Goal: Answer question/provide support

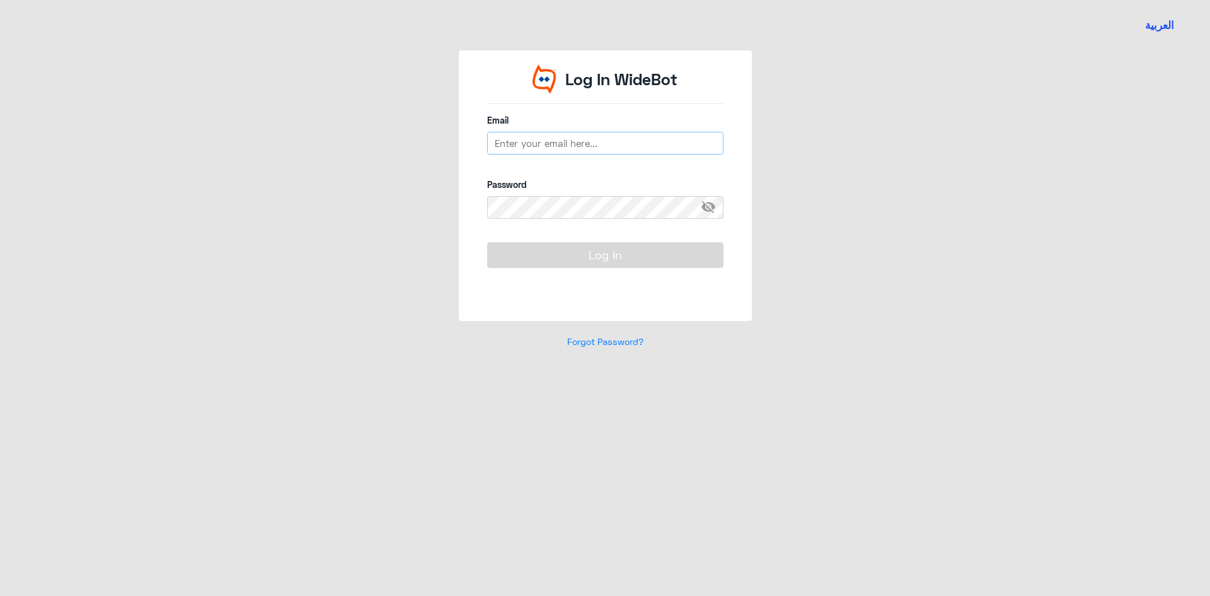
click at [545, 146] on input "email" at bounding box center [605, 143] width 236 height 23
paste input "[EMAIL_ADDRESS][DOMAIN_NAME]"
type input "[EMAIL_ADDRESS][DOMAIN_NAME]"
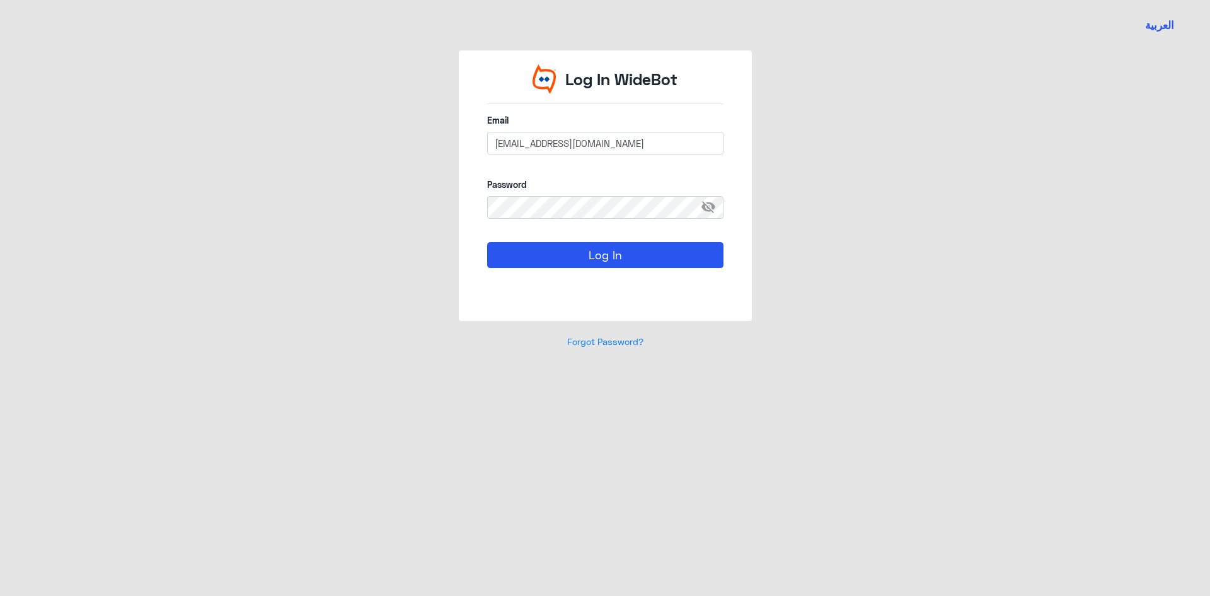
click at [717, 204] on span "visibility_off" at bounding box center [712, 207] width 23 height 23
click at [691, 253] on button "Log In" at bounding box center [605, 254] width 236 height 25
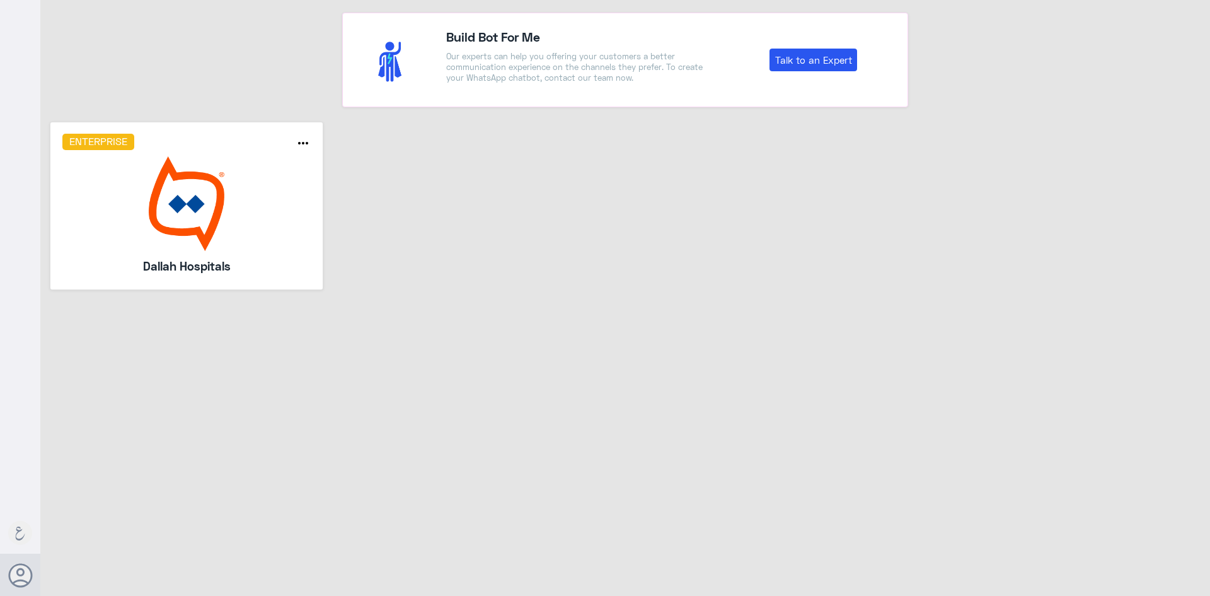
click at [239, 200] on img at bounding box center [186, 203] width 249 height 95
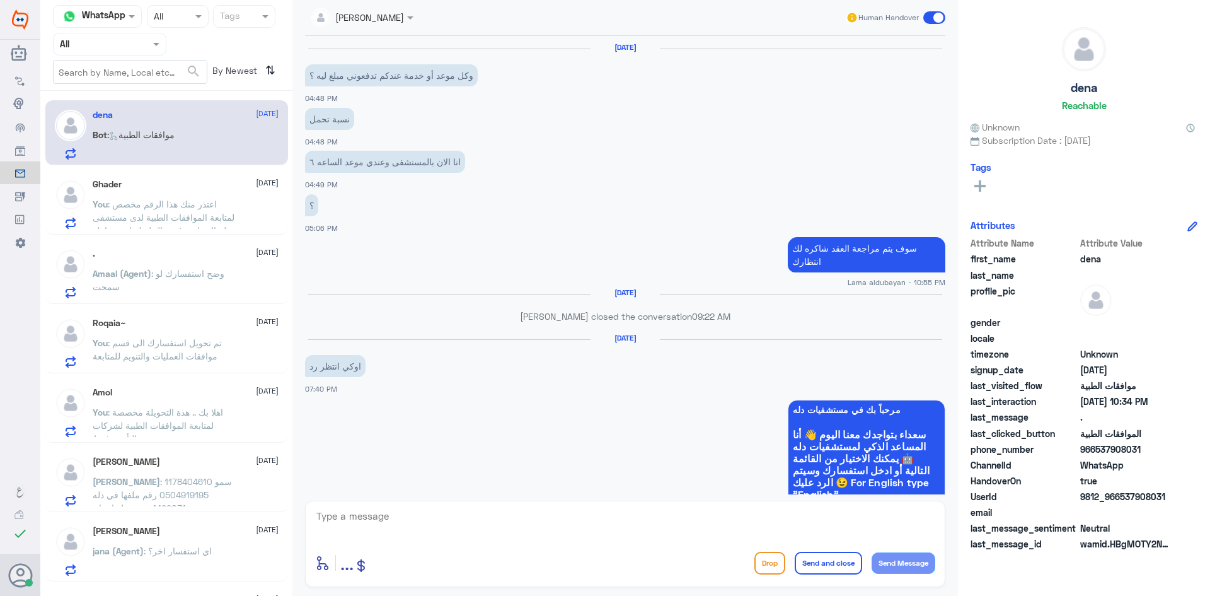
scroll to position [1164, 0]
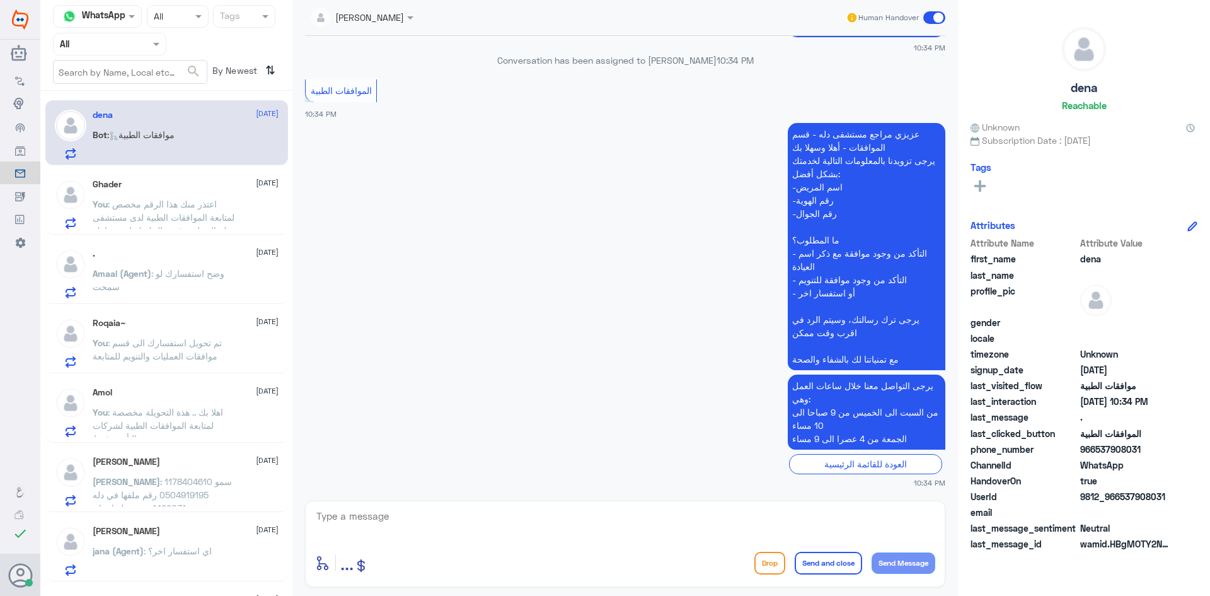
click at [136, 54] on div "Agent Filter All" at bounding box center [109, 44] width 113 height 23
click at [131, 145] on div "Your Team" at bounding box center [109, 157] width 113 height 29
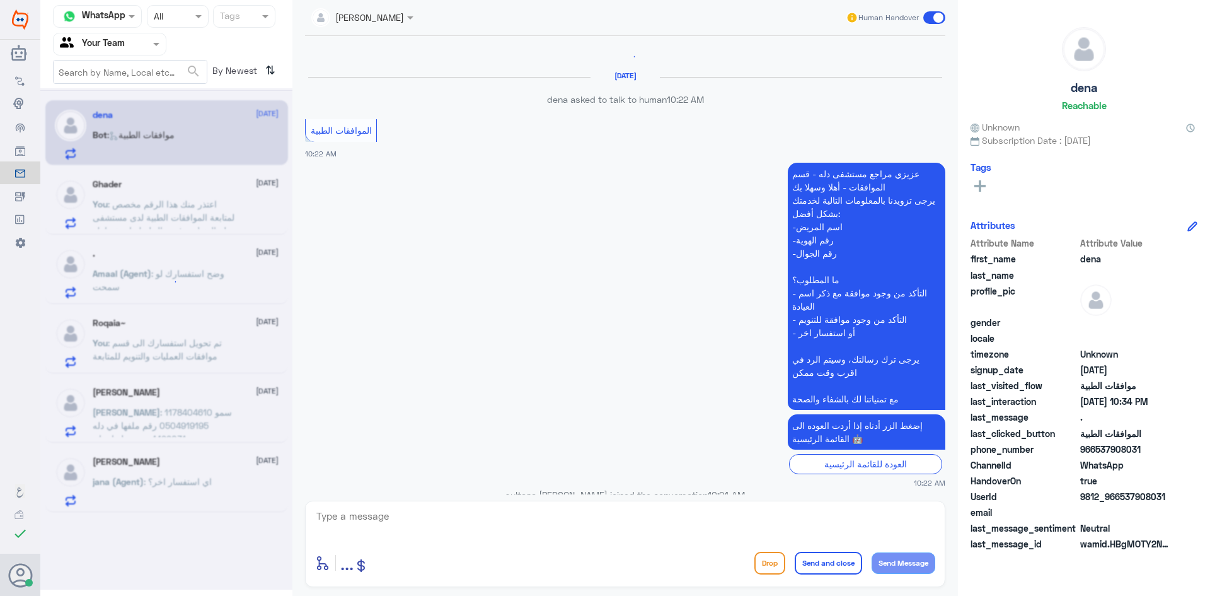
scroll to position [1252, 0]
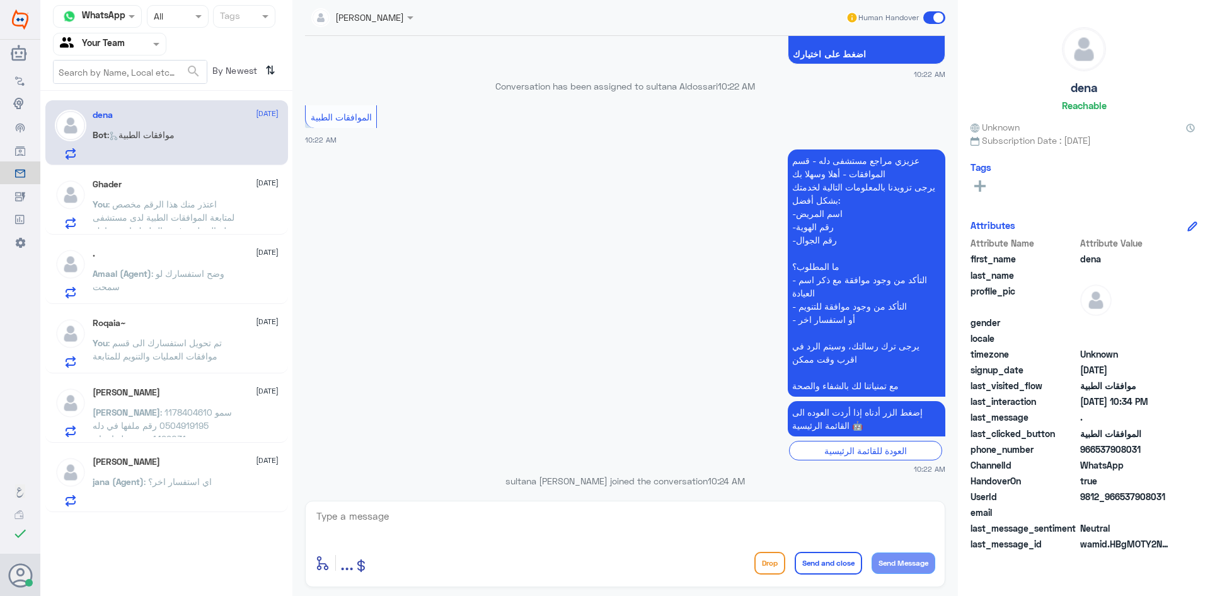
click at [208, 214] on p "You : اعتذر منك هذا الرقم مخصص لمتابعة الموافقات الطبية لدى مستشفى دلة النخيل .…" at bounding box center [164, 213] width 142 height 32
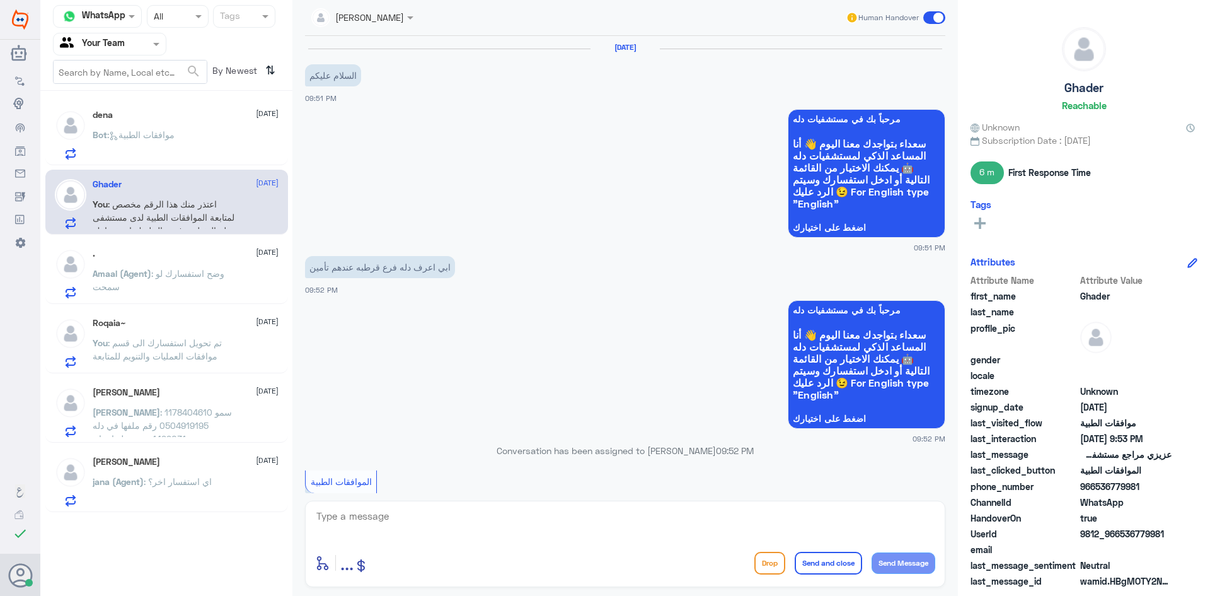
scroll to position [669, 0]
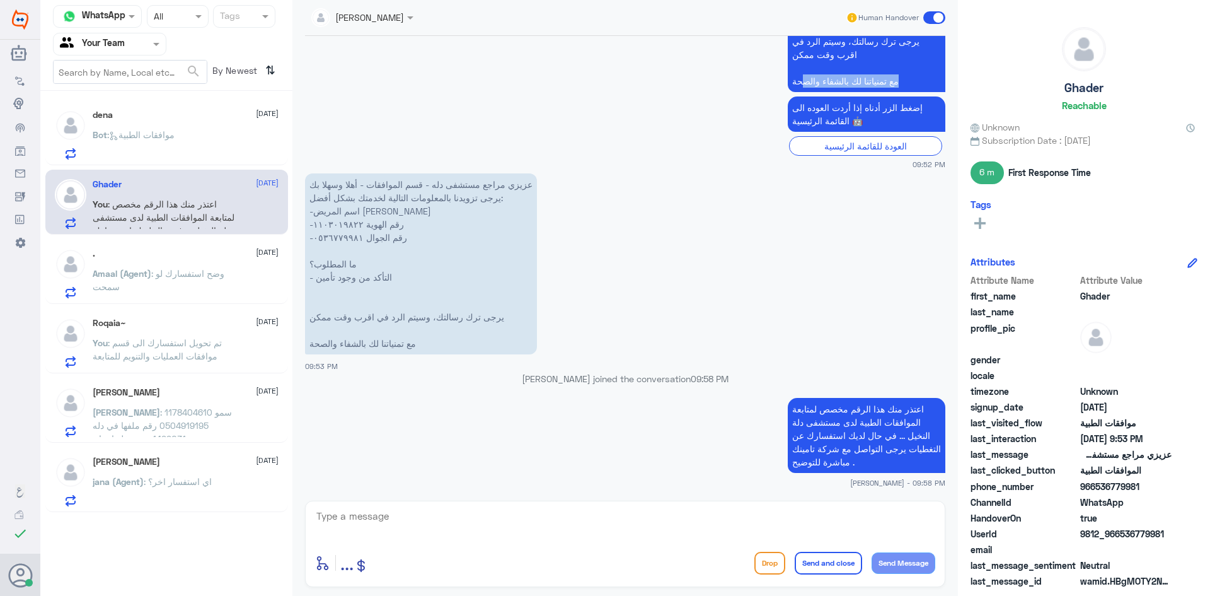
drag, startPoint x: 800, startPoint y: 81, endPoint x: 903, endPoint y: 84, distance: 102.8
click at [362, 521] on textarea at bounding box center [625, 523] width 620 height 31
drag, startPoint x: 787, startPoint y: 83, endPoint x: 912, endPoint y: 81, distance: 124.2
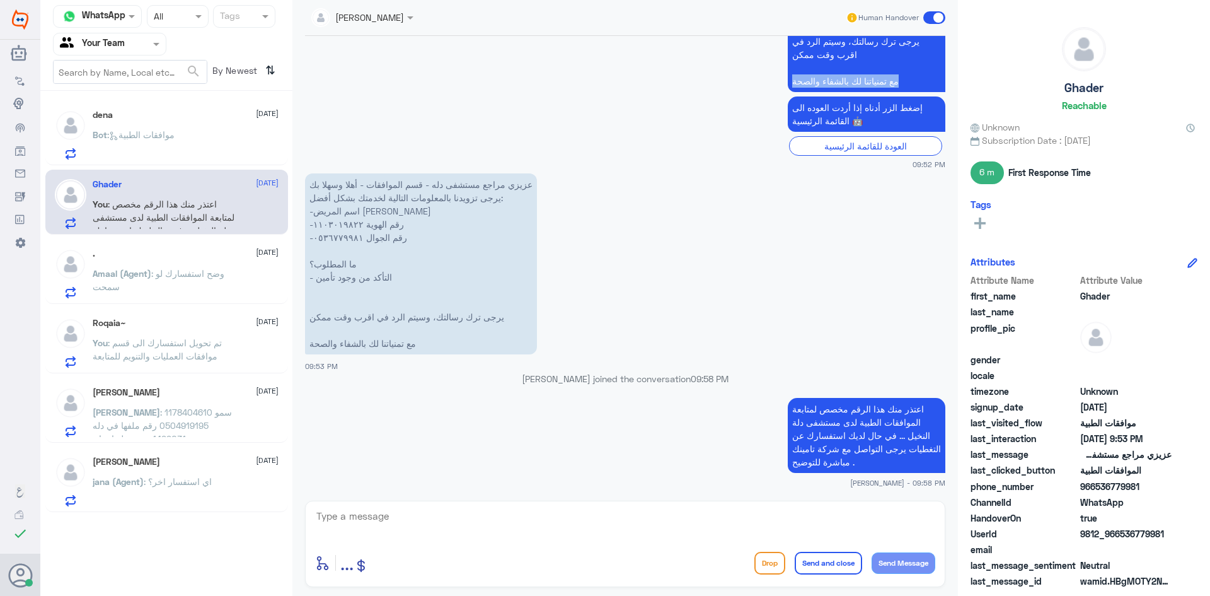
copy p "مع تمنياتنا لك بالشفاء والصحة"
click at [361, 515] on textarea at bounding box center [625, 523] width 620 height 31
paste textarea "مع تمنياتنا لك بالشفاء والصحة"
type textarea "مع تمنياتنا لك بالشفاء والصحة"
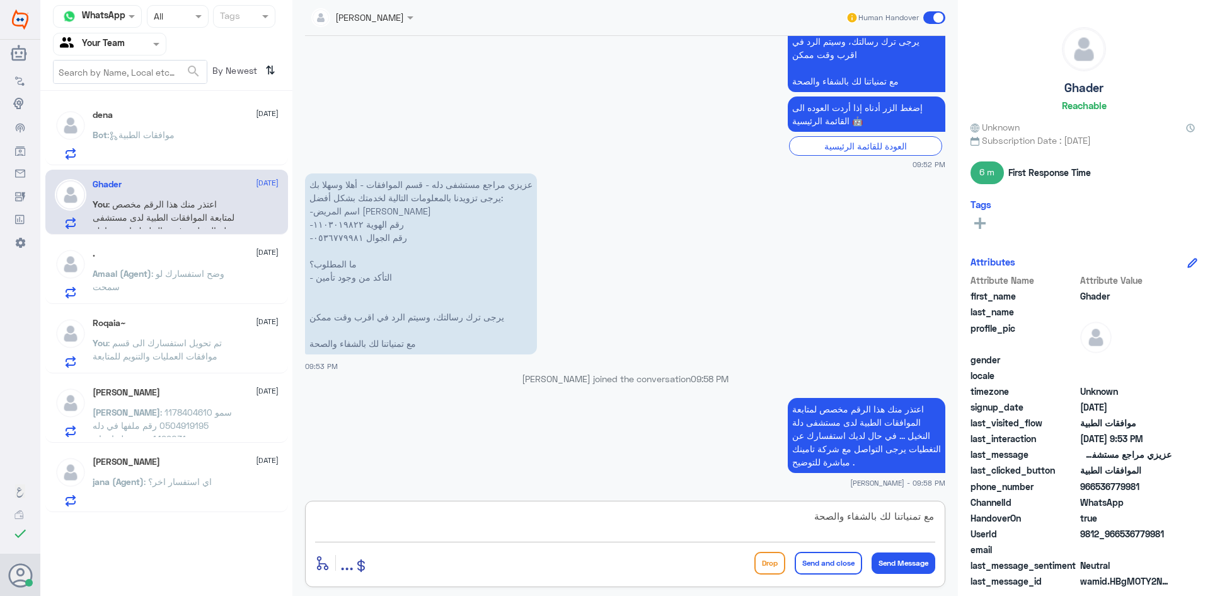
click at [842, 556] on button "Send and close" at bounding box center [828, 563] width 67 height 23
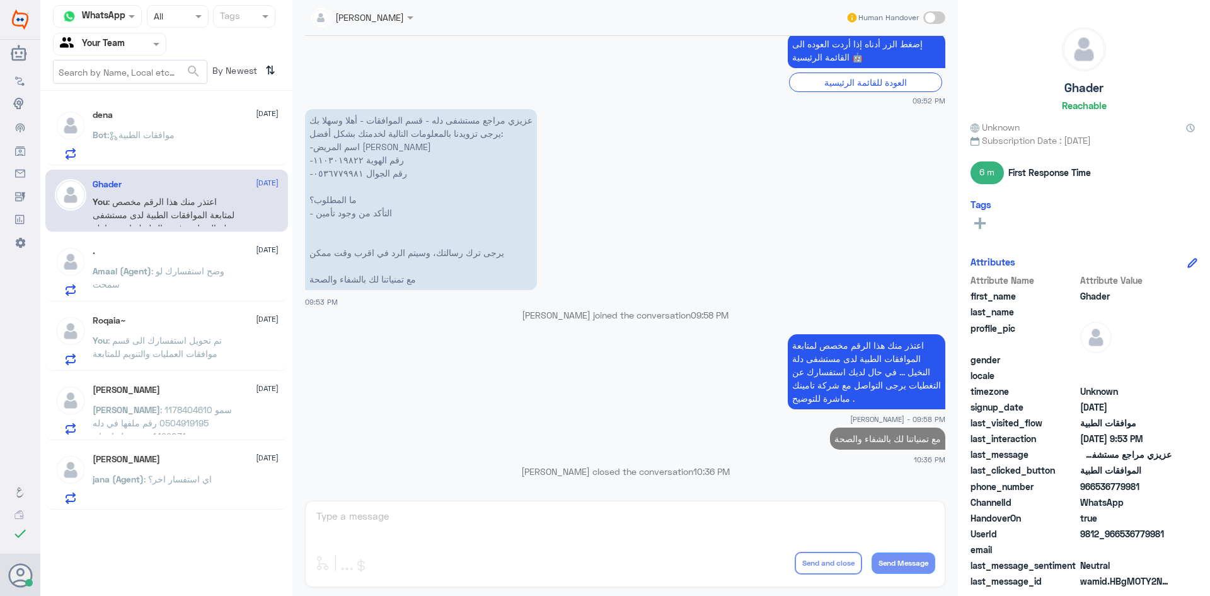
click at [158, 352] on span ": تم تحويل استفسارك الى قسم موافقات العمليات والتنويم للمتابعة" at bounding box center [157, 347] width 129 height 24
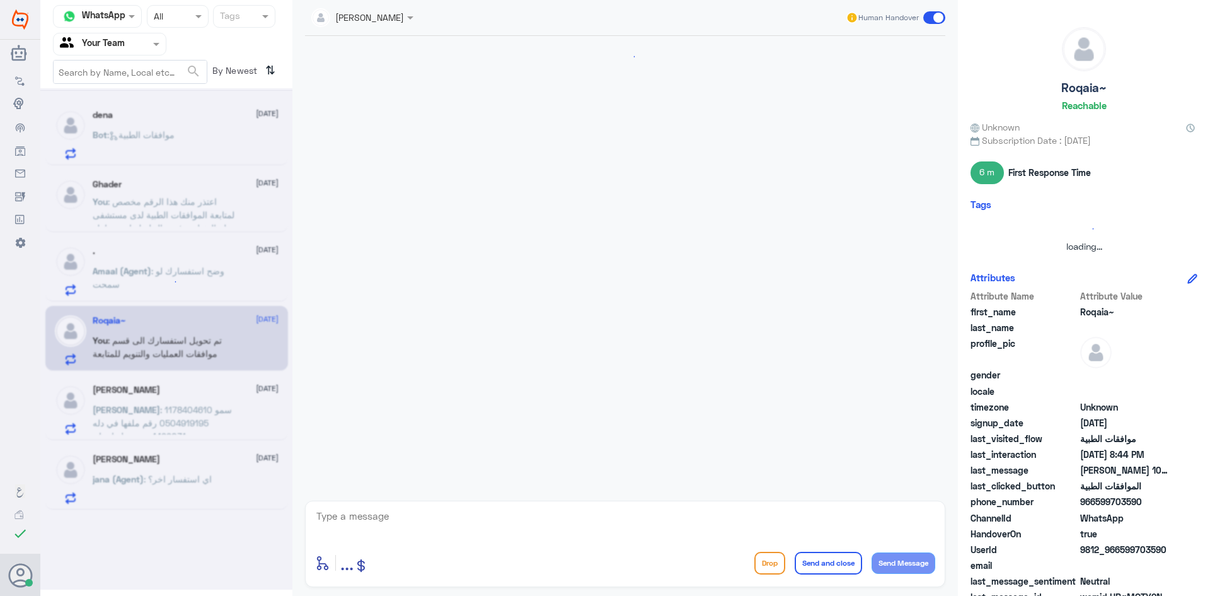
scroll to position [760, 0]
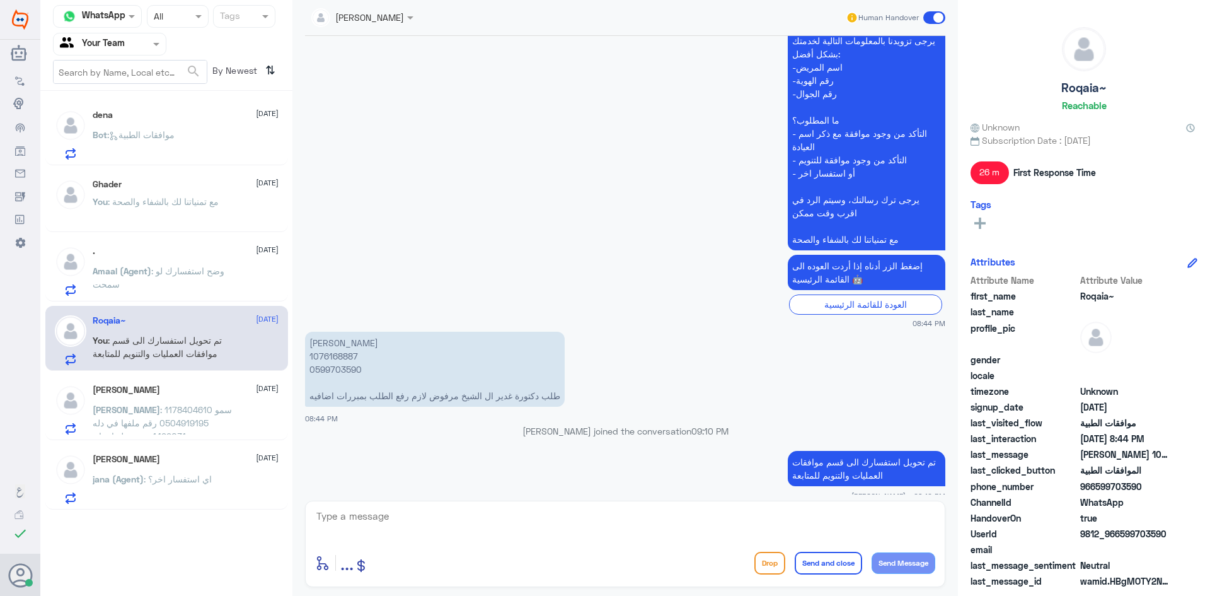
click at [341, 513] on textarea at bounding box center [625, 523] width 620 height 31
drag, startPoint x: 341, startPoint y: 513, endPoint x: 440, endPoint y: 526, distance: 99.9
click at [440, 526] on textarea at bounding box center [625, 523] width 620 height 31
paste textarea "مع تمنياتنا لك بالشفاء والصحة"
type textarea "مع تمنياتنا لك بالشفاء والصحة"
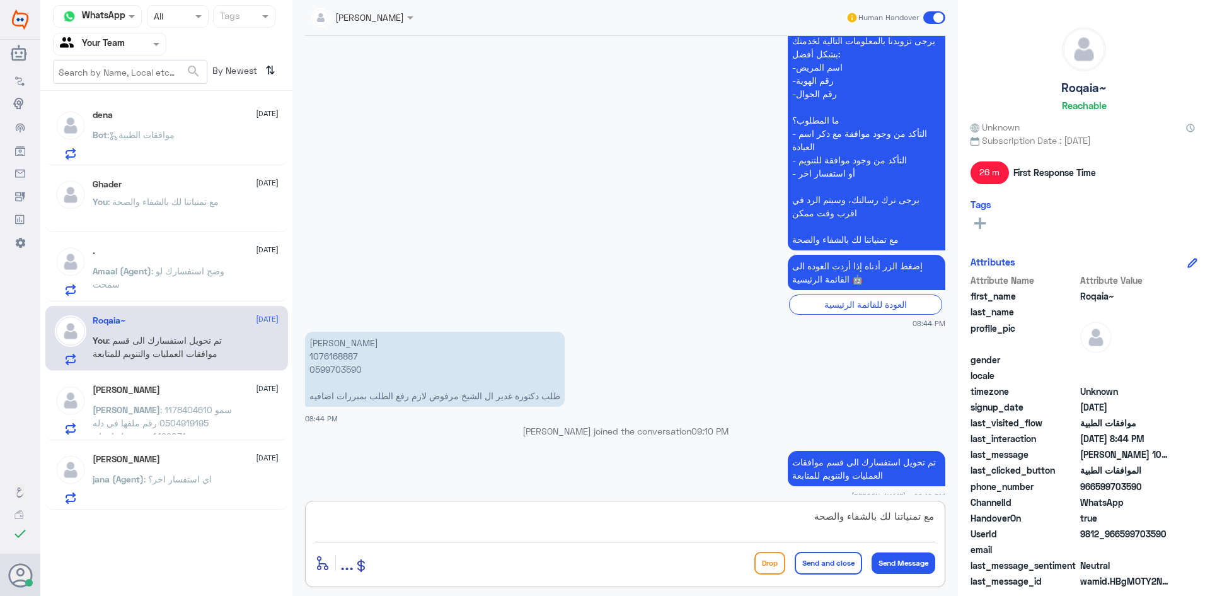
click at [812, 562] on button "Send and close" at bounding box center [828, 563] width 67 height 23
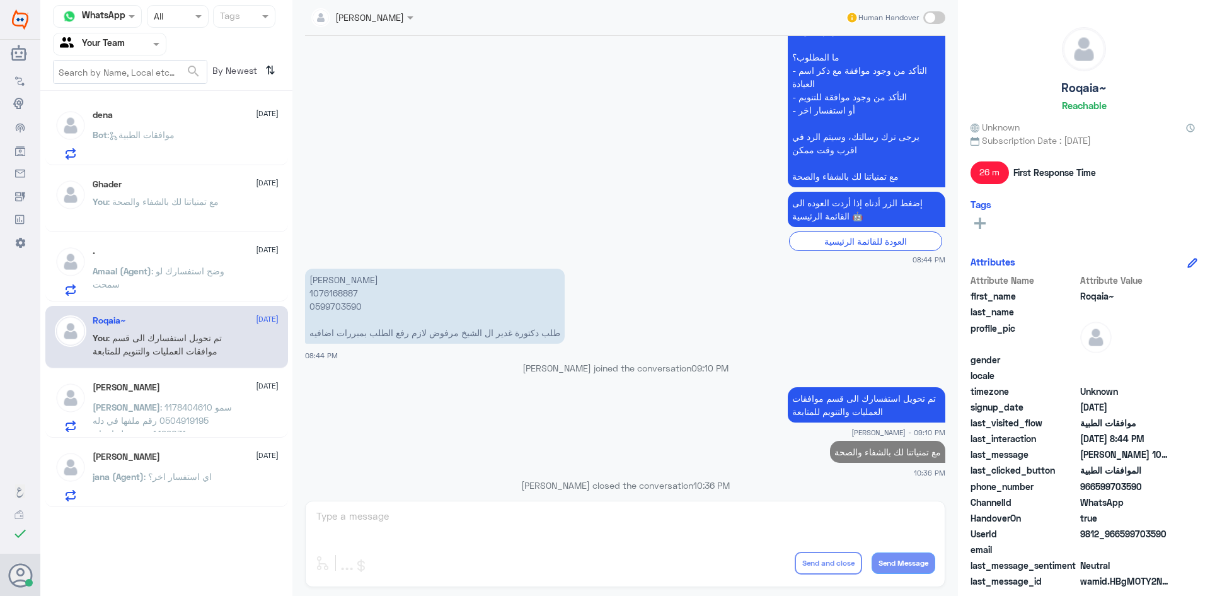
click at [151, 417] on span ": سمو 1178404610 0504919195 رقم ملفها في دله 1499031 بنتي تخلع اسنان و[PERSON_N…" at bounding box center [162, 467] width 139 height 130
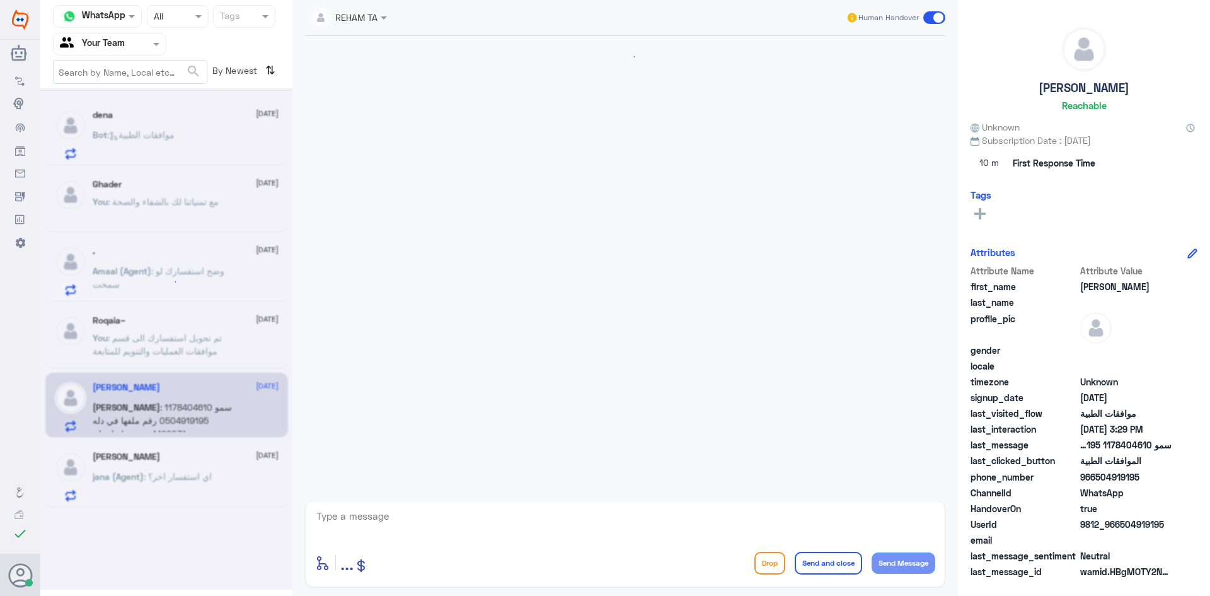
scroll to position [1355, 0]
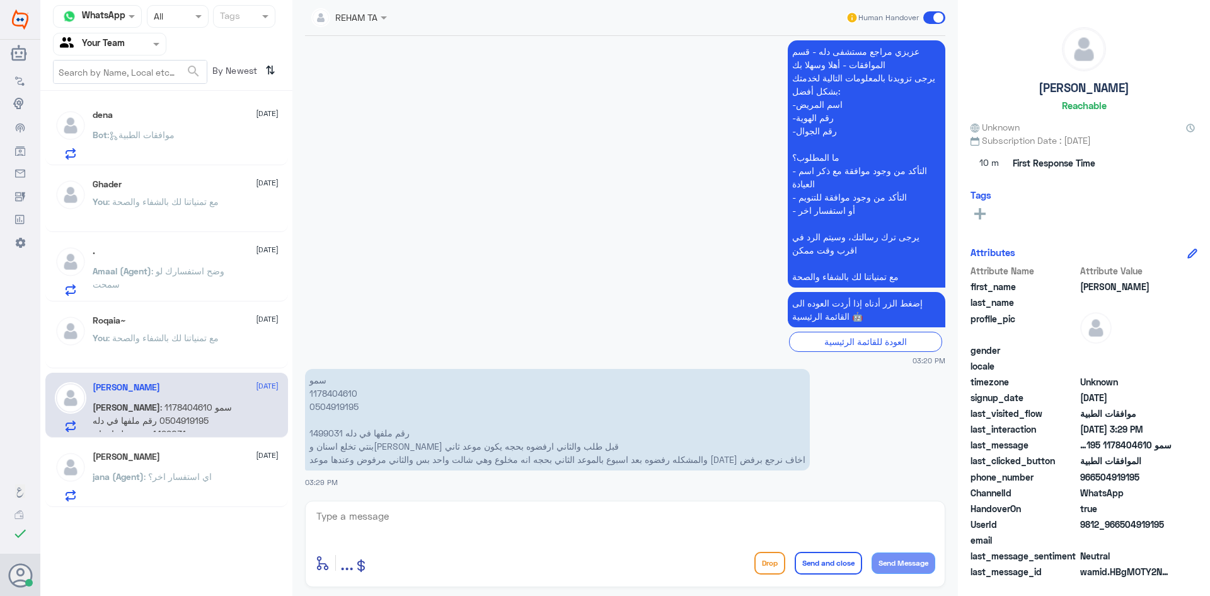
click at [378, 524] on textarea at bounding box center [625, 523] width 620 height 31
type textarea "s"
type textarea "سيتم متابعة الموافقات مع قسم الاسنان ."
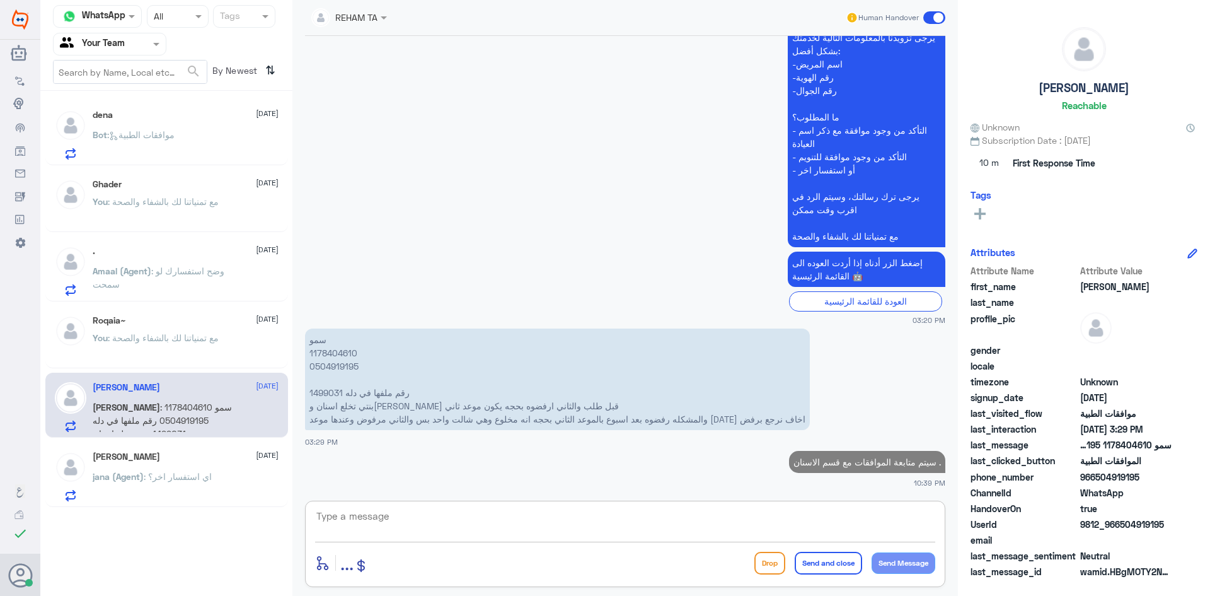
click at [242, 322] on div "Roqaia~ [DATE]" at bounding box center [186, 320] width 186 height 11
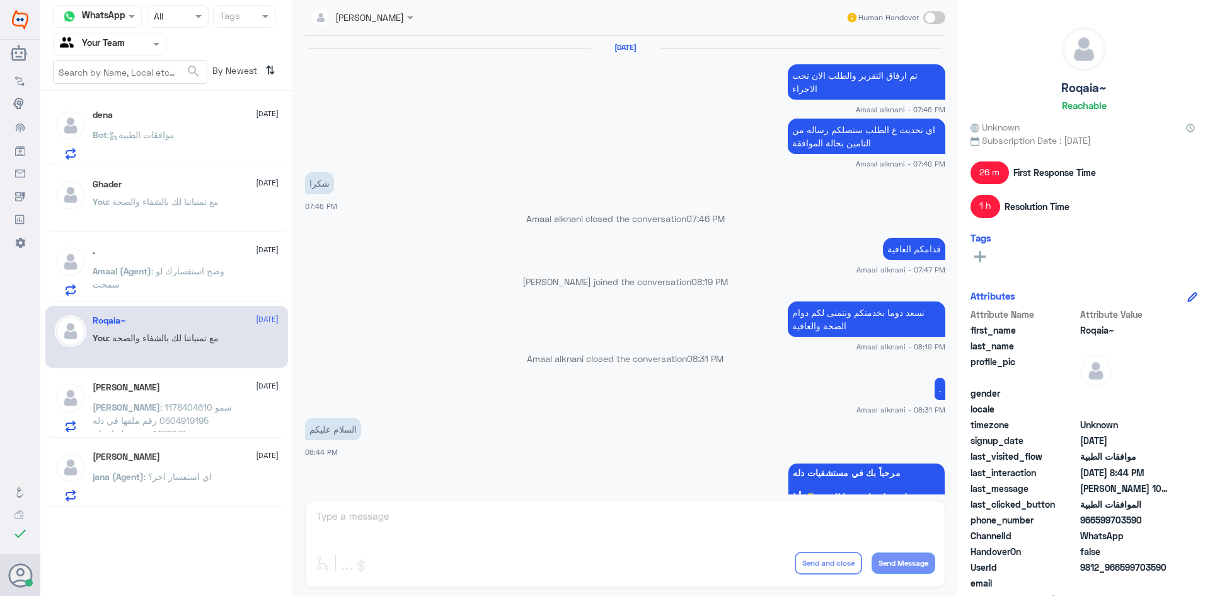
scroll to position [736, 0]
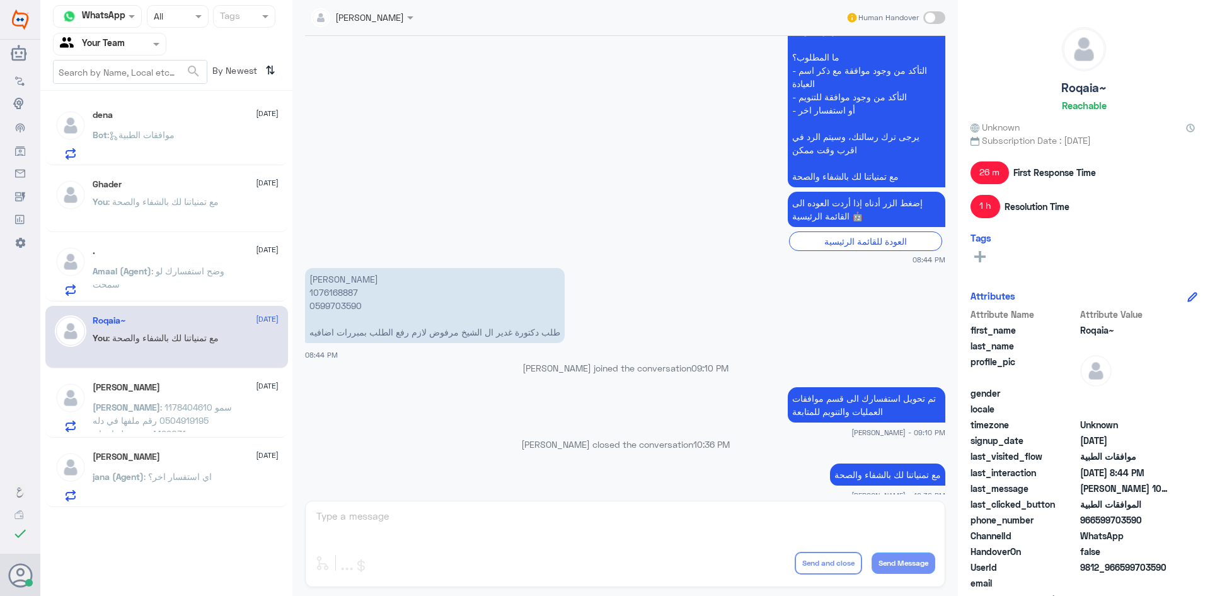
click at [221, 410] on p "[PERSON_NAME] : سمو 1178404610 0504919195 رقم ملفها في دله 1499031 بنتي تخلع اس…" at bounding box center [164, 416] width 142 height 32
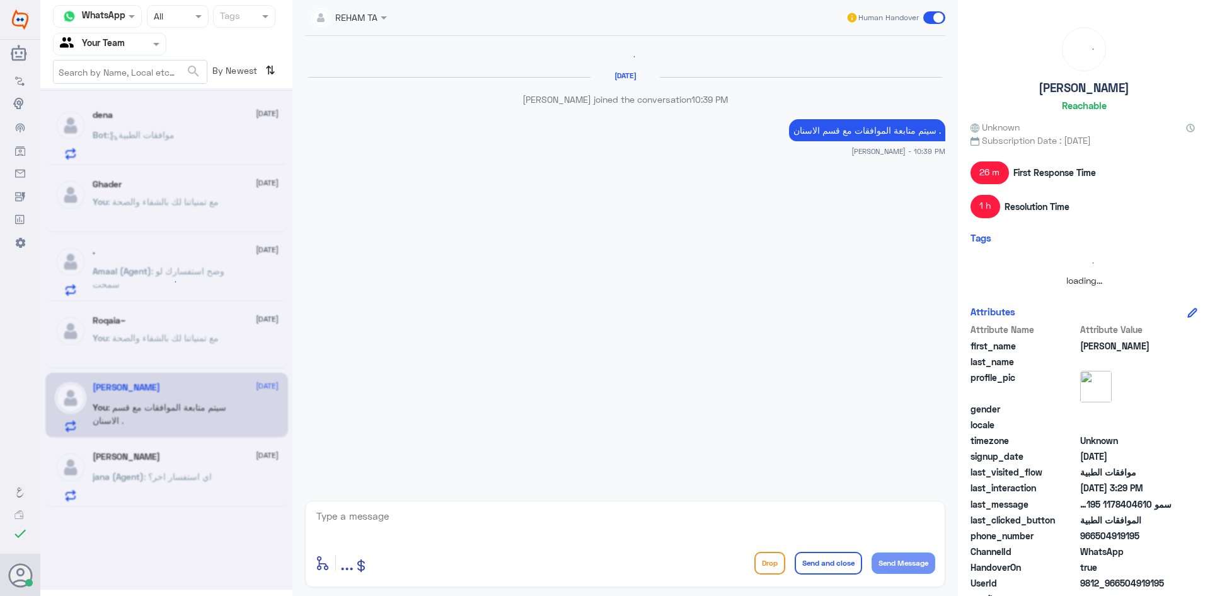
scroll to position [1272, 0]
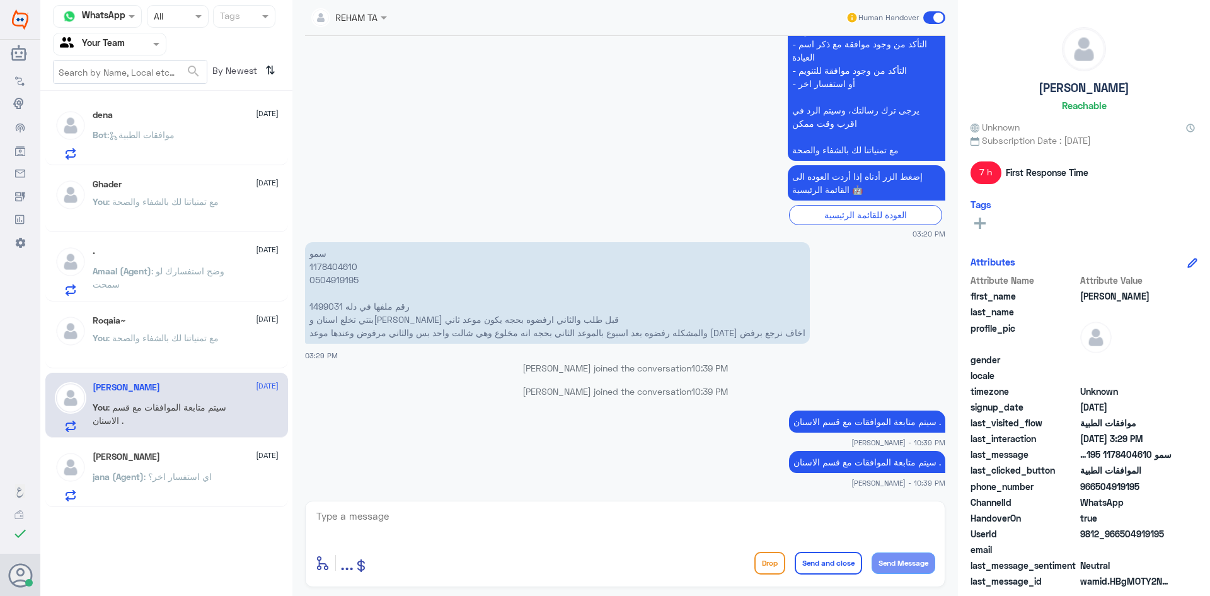
click at [140, 279] on p "Amaal (Agent) : وضح استفسارك لو سمحت" at bounding box center [164, 280] width 142 height 32
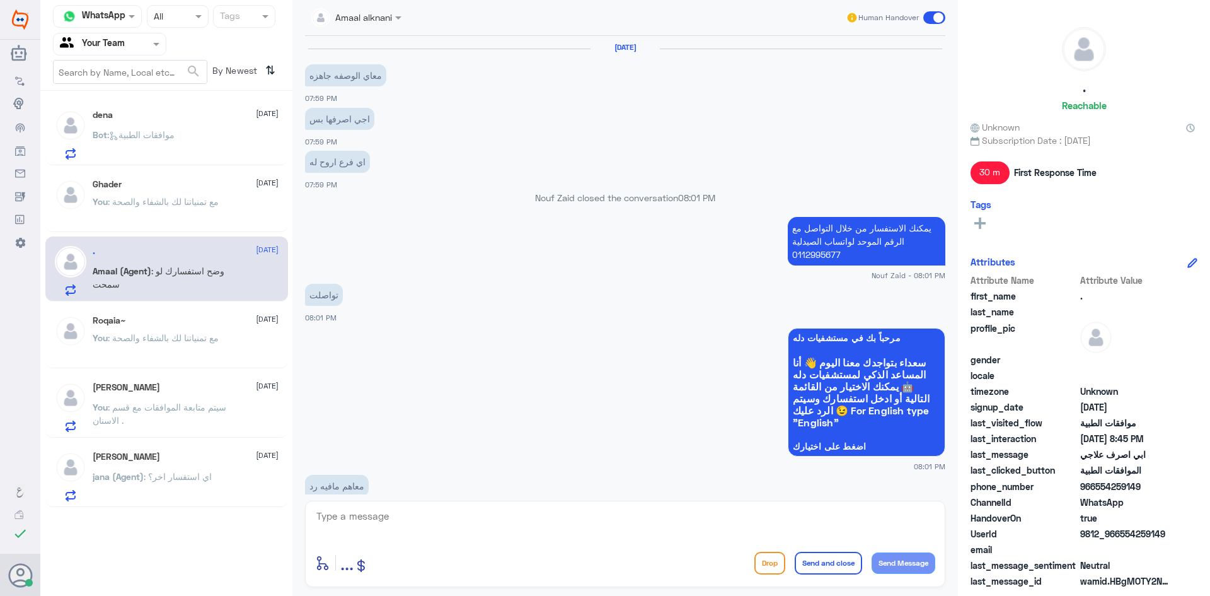
scroll to position [844, 0]
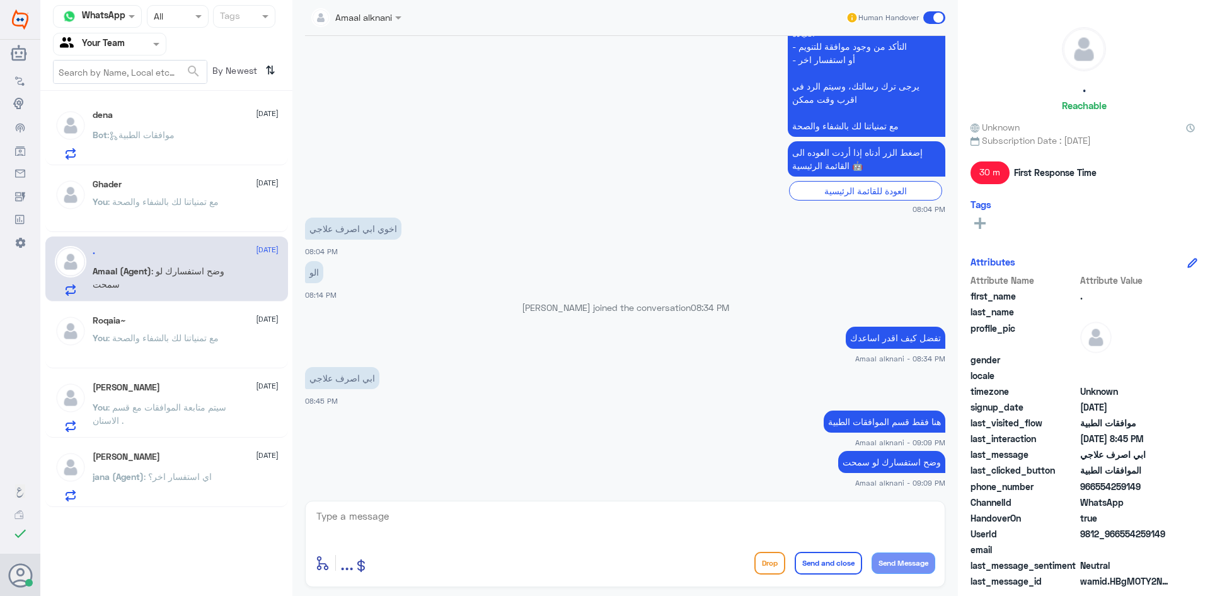
click at [189, 206] on span ": مع تمنياتنا لك بالشفاء والصحة" at bounding box center [163, 201] width 111 height 11
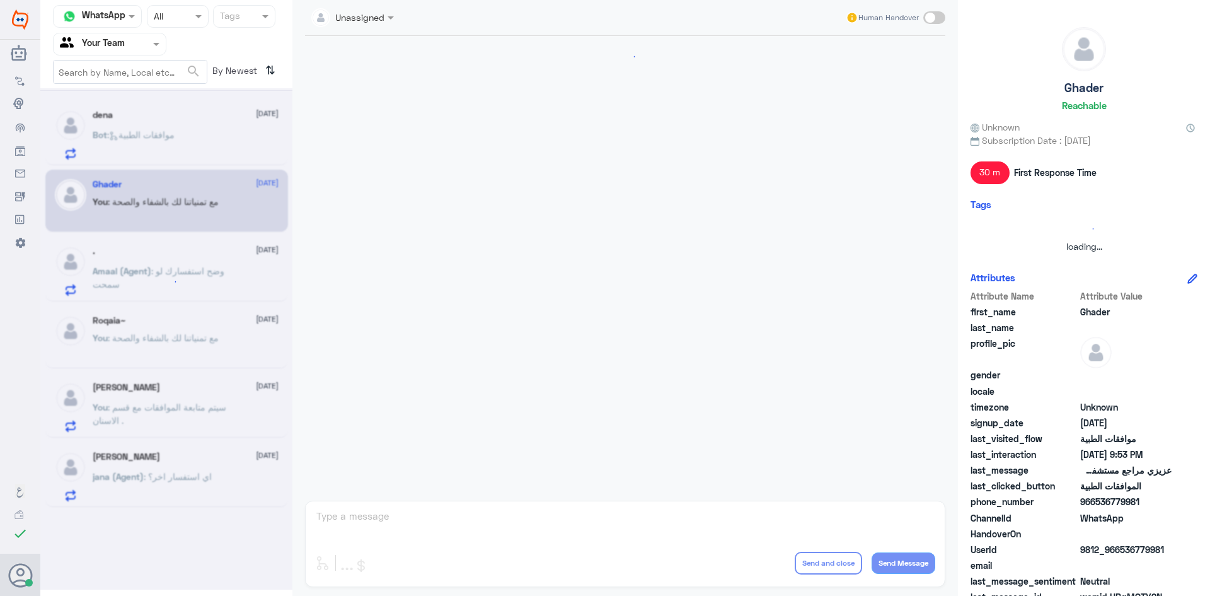
scroll to position [733, 0]
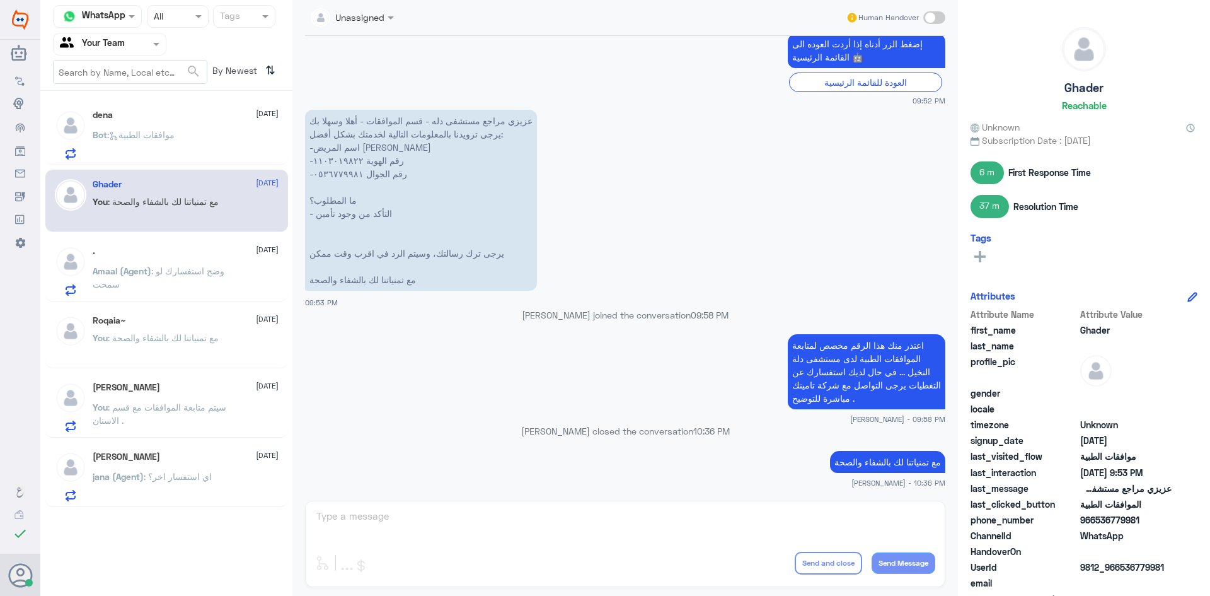
drag, startPoint x: 895, startPoint y: 376, endPoint x: 932, endPoint y: 328, distance: 59.8
click at [932, 328] on div "[DATE] السلام عليكم 09:51 PM مرحباً بك في مستشفيات دله سعداء بتواجدك معنا [DATE…" at bounding box center [625, 265] width 653 height 458
copy div "اعتذر منك هذا الرقم مخصص لمتابعة الموافقات الطبية لدى مستشفى دلة النخيل .."
click at [208, 282] on p "Amaal (Agent) : وضح استفسارك لو سمحت" at bounding box center [164, 280] width 142 height 32
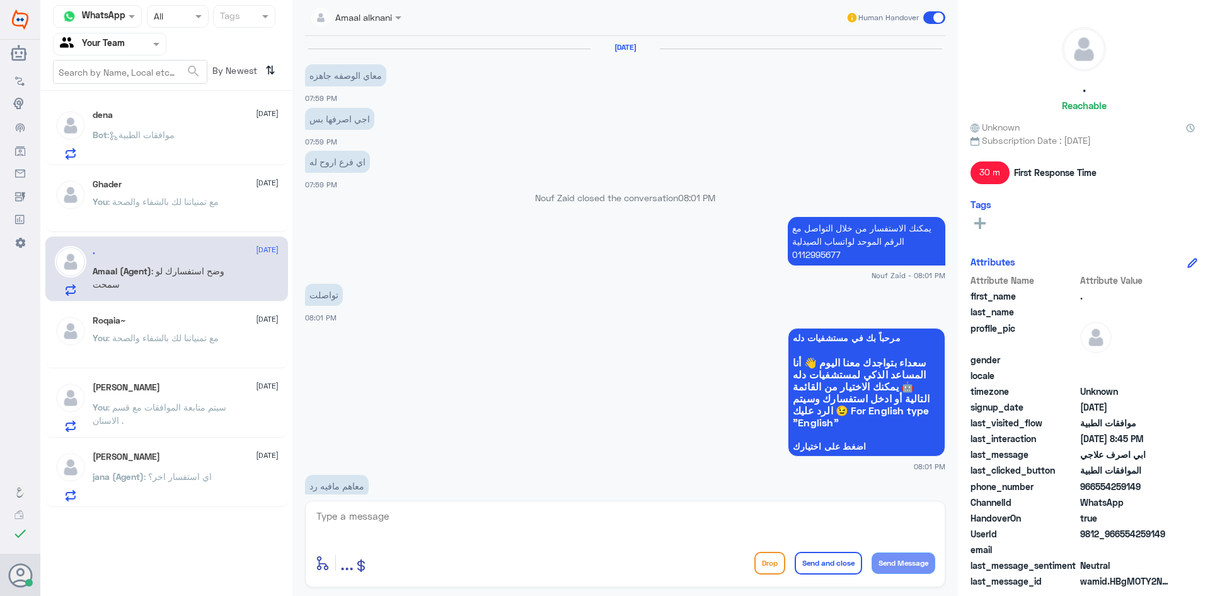
scroll to position [844, 0]
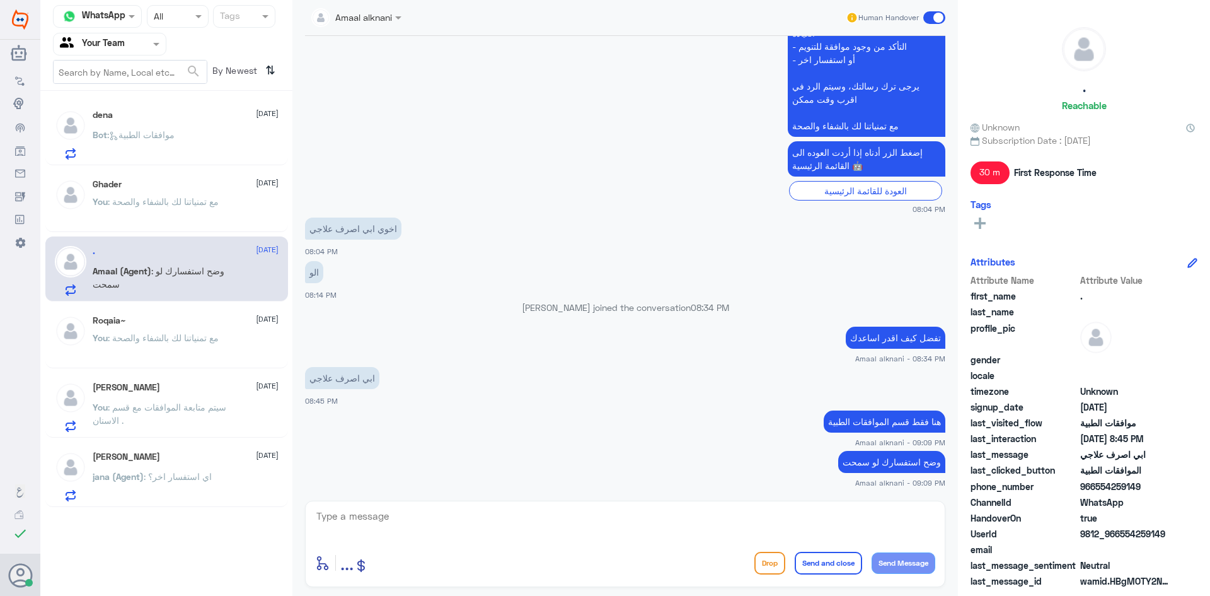
click at [453, 522] on textarea at bounding box center [625, 523] width 620 height 31
paste textarea "اعتذر منك هذا الرقم مخصص لمتابعة الموافقات الطبية لدى مستشفى دلة النخيل .."
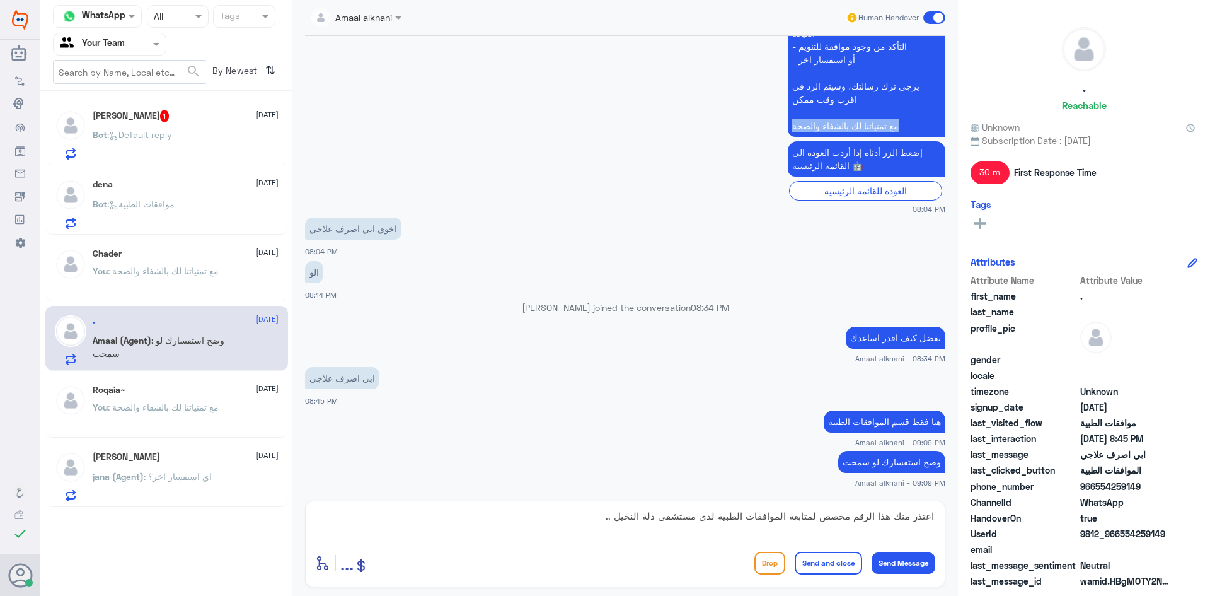
drag, startPoint x: 782, startPoint y: 121, endPoint x: 923, endPoint y: 137, distance: 142.2
click at [923, 137] on app-msgs-text "عزيزي مراجع مستشفى دله - قسم الموافقات - أهلا وسهلا بك يرجى تزويدنا بالمعلومات …" at bounding box center [625, 14] width 641 height 248
copy p "مع تمنياتنا لك بالشفاء والصحة"
click at [605, 530] on textarea "اعتذر منك هذا الرقم مخصص لمتابعة الموافقات الطبية لدى مستشفى دلة النخيل .." at bounding box center [625, 523] width 620 height 31
paste textarea "مع تمنياتنا لك بالشفاء والصحة"
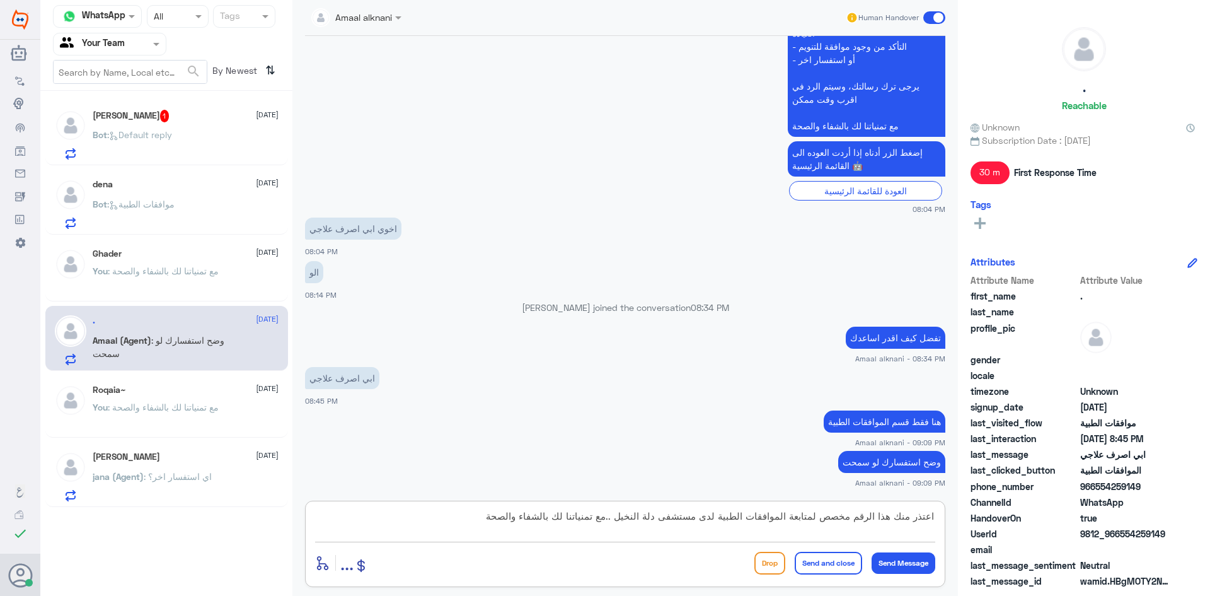
type textarea "اعتذر منك هذا الرقم مخصص لمتابعة الموافقات الطبية لدى مستشفى دلة النخيل ..مع تم…"
click at [844, 565] on button "Send and close" at bounding box center [828, 563] width 67 height 23
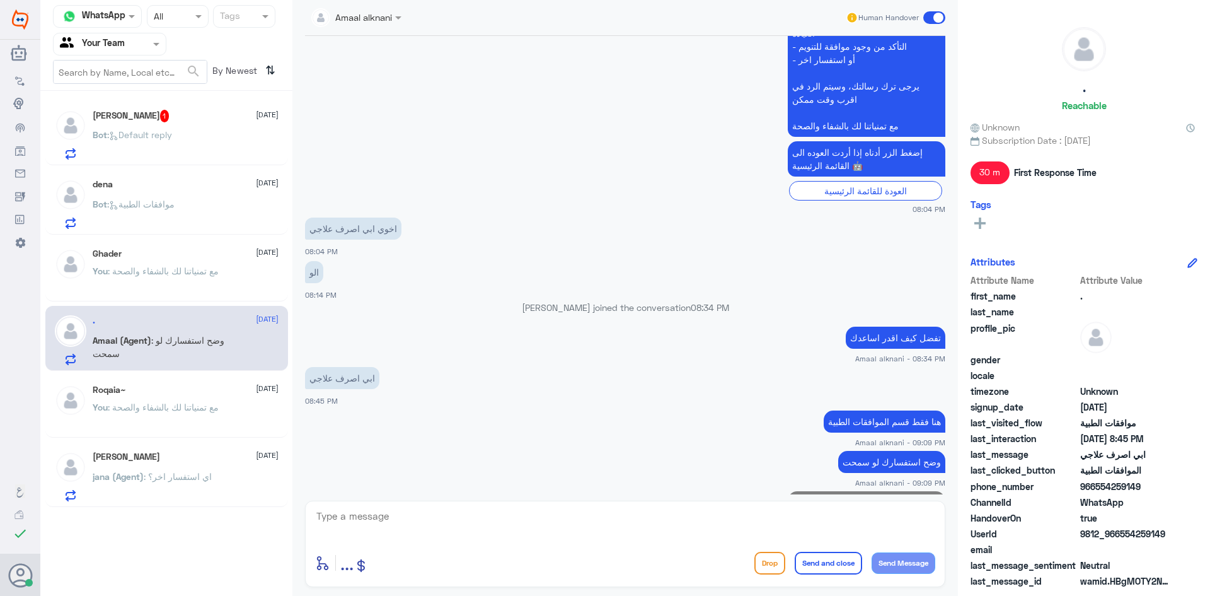
scroll to position [910, 0]
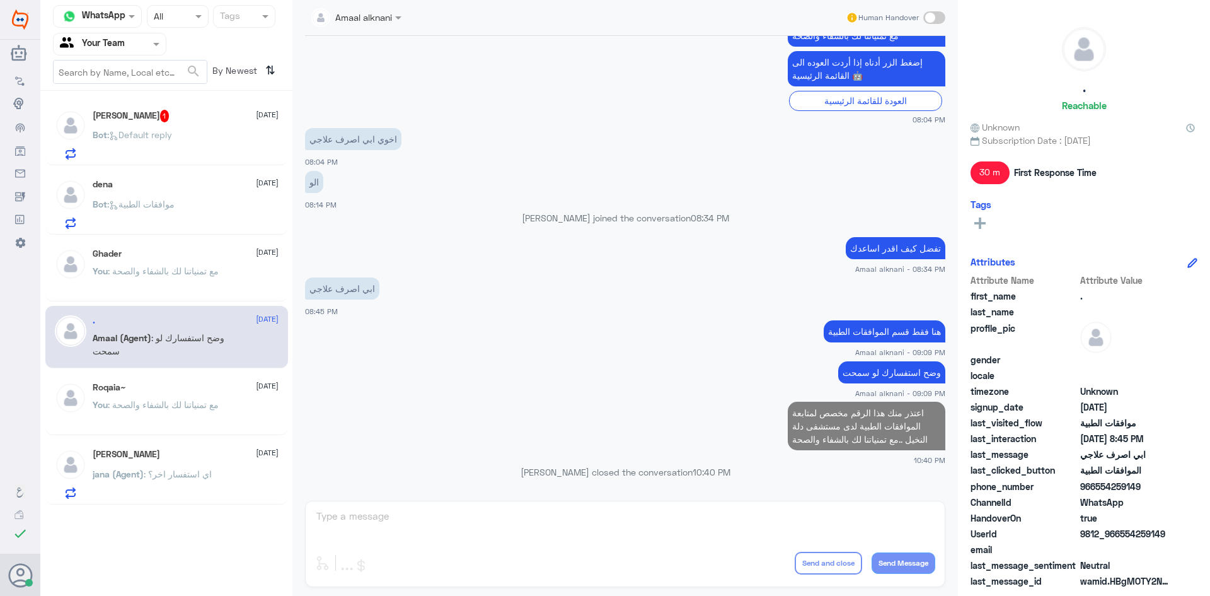
click at [160, 134] on span ": Default reply" at bounding box center [139, 134] width 65 height 11
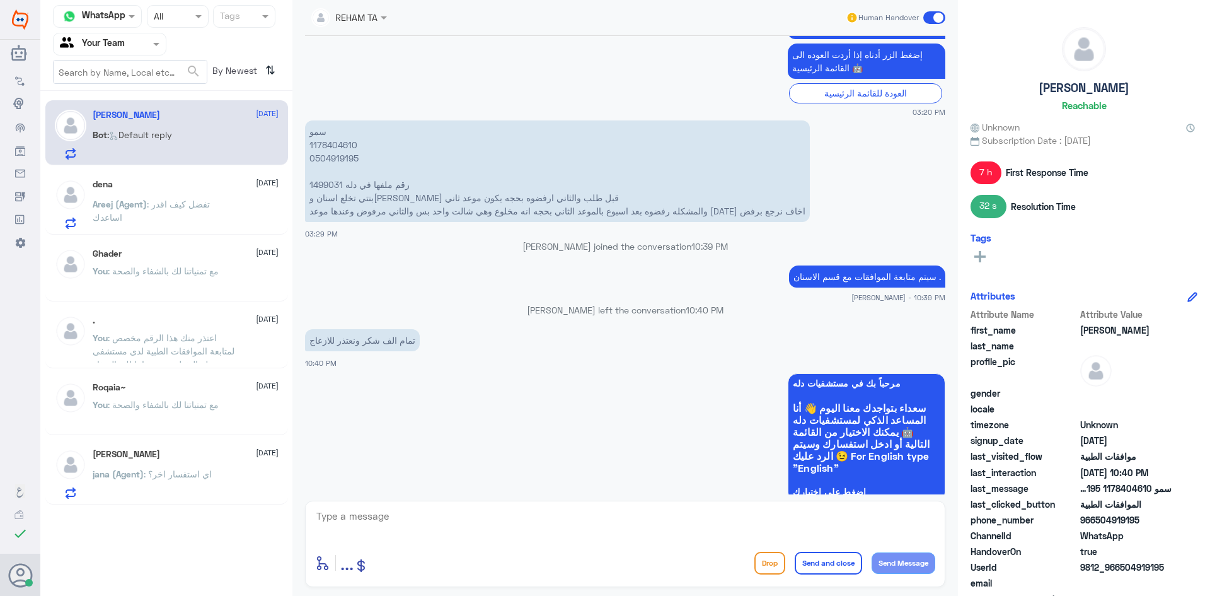
scroll to position [1217, 0]
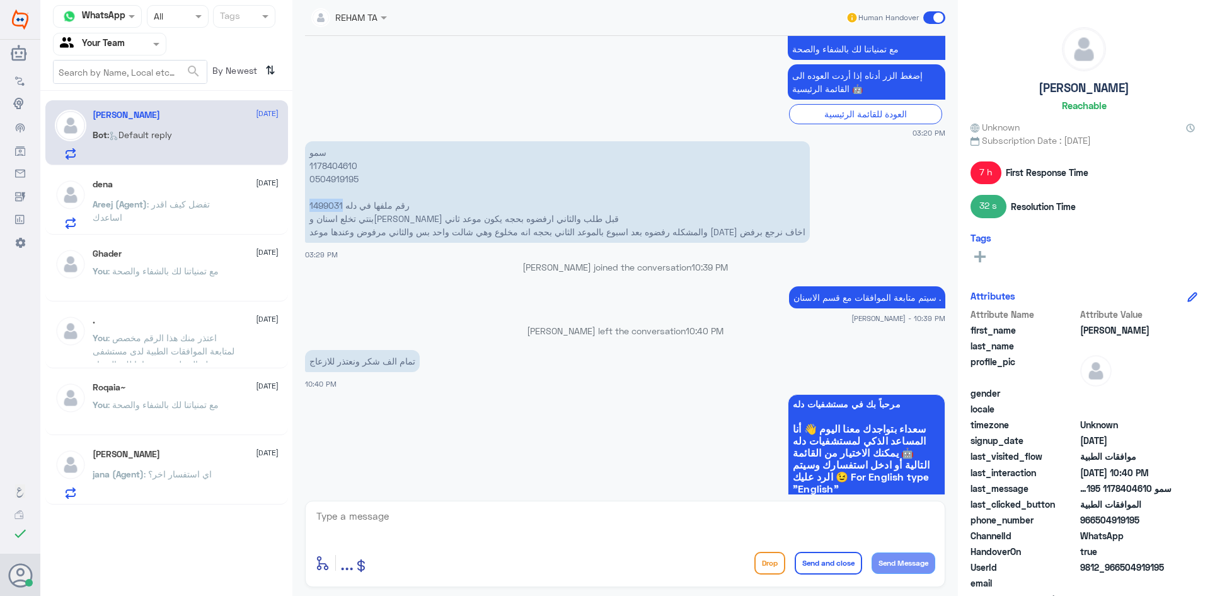
drag, startPoint x: 307, startPoint y: 203, endPoint x: 344, endPoint y: 206, distance: 36.7
click at [344, 206] on p "سمو 1178404610 0504919195 رقم ملفها في دله 1499031 بنتي تخلع اسنان و[PERSON_NAM…" at bounding box center [557, 192] width 505 height 102
copy p "1499031"
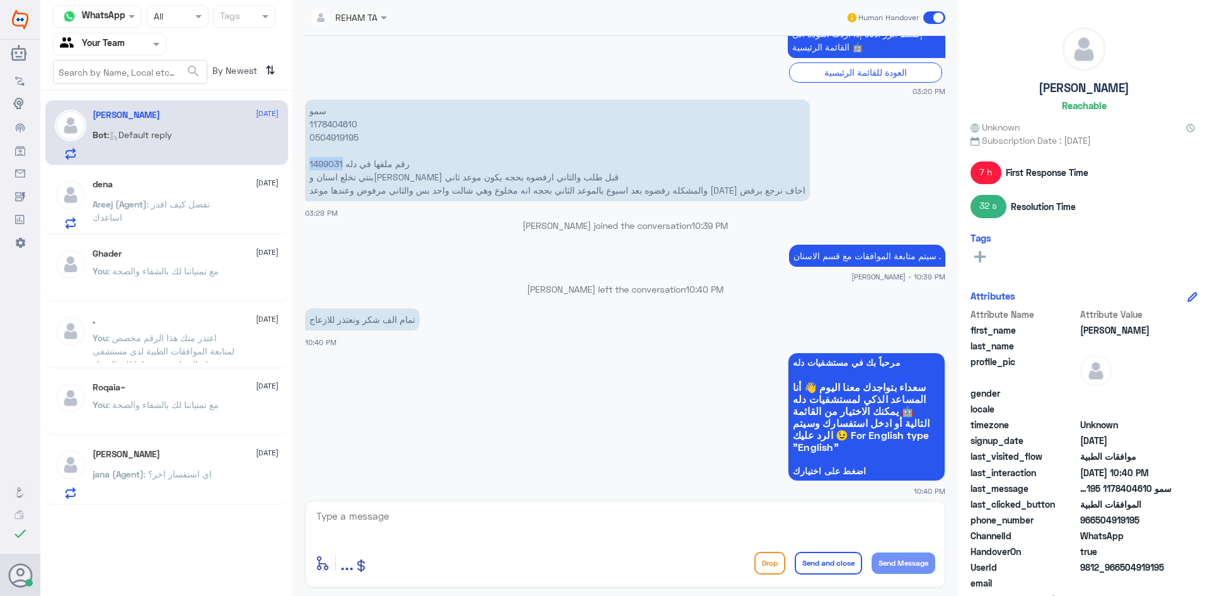
scroll to position [1280, 0]
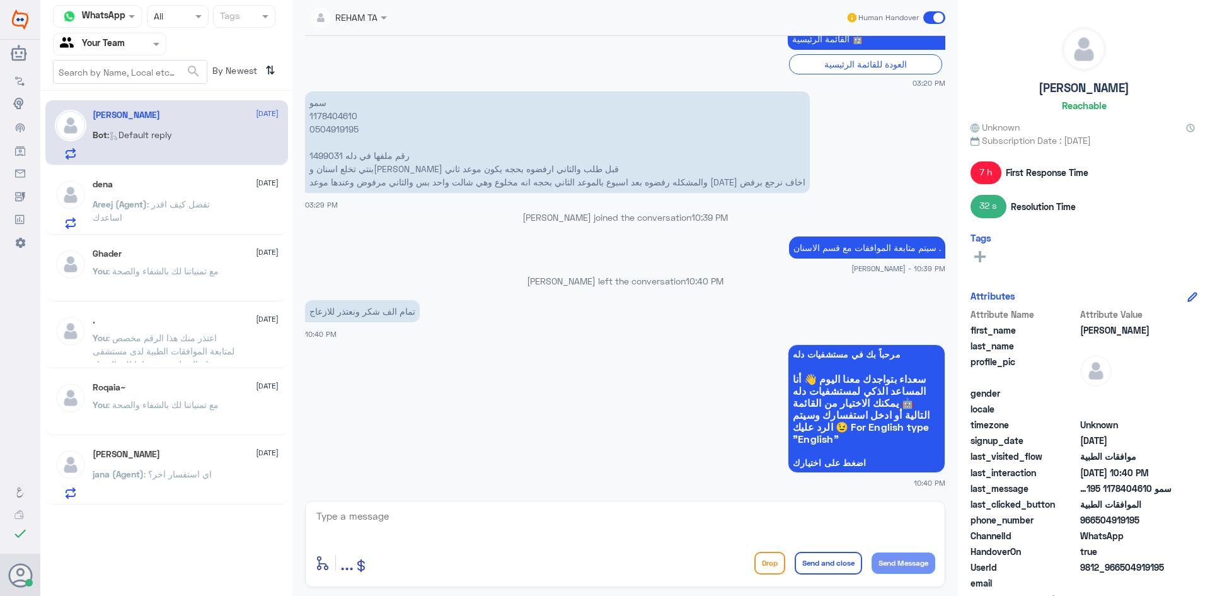
click at [226, 223] on p "Areej (Agent) : تفضل كيف اقدر اساعدك" at bounding box center [164, 213] width 142 height 32
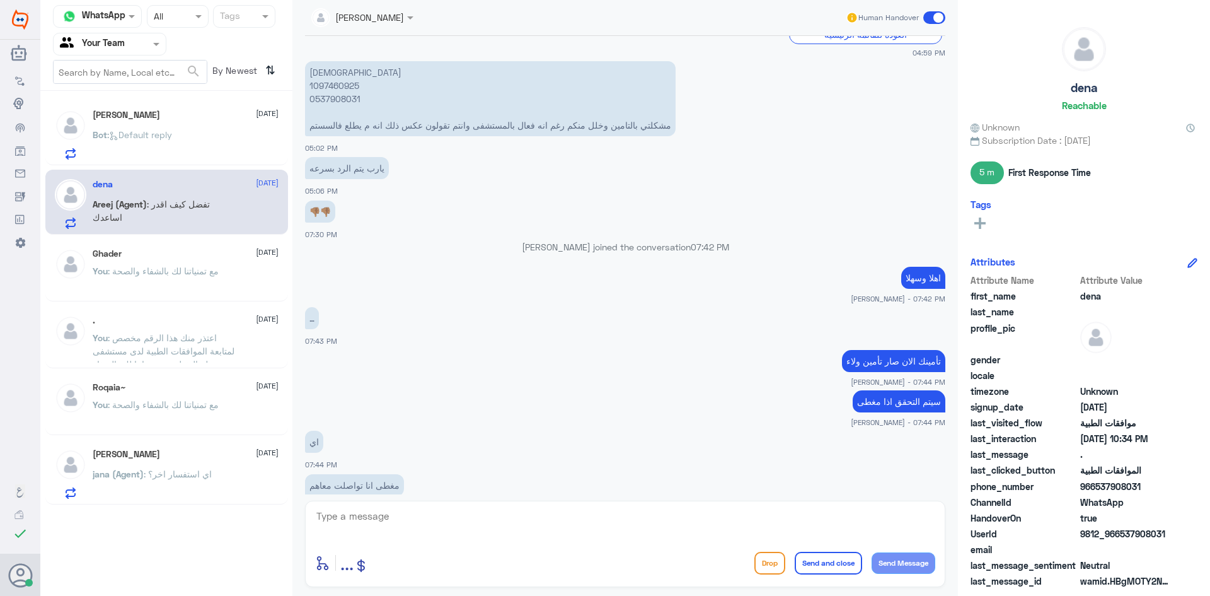
scroll to position [549, 0]
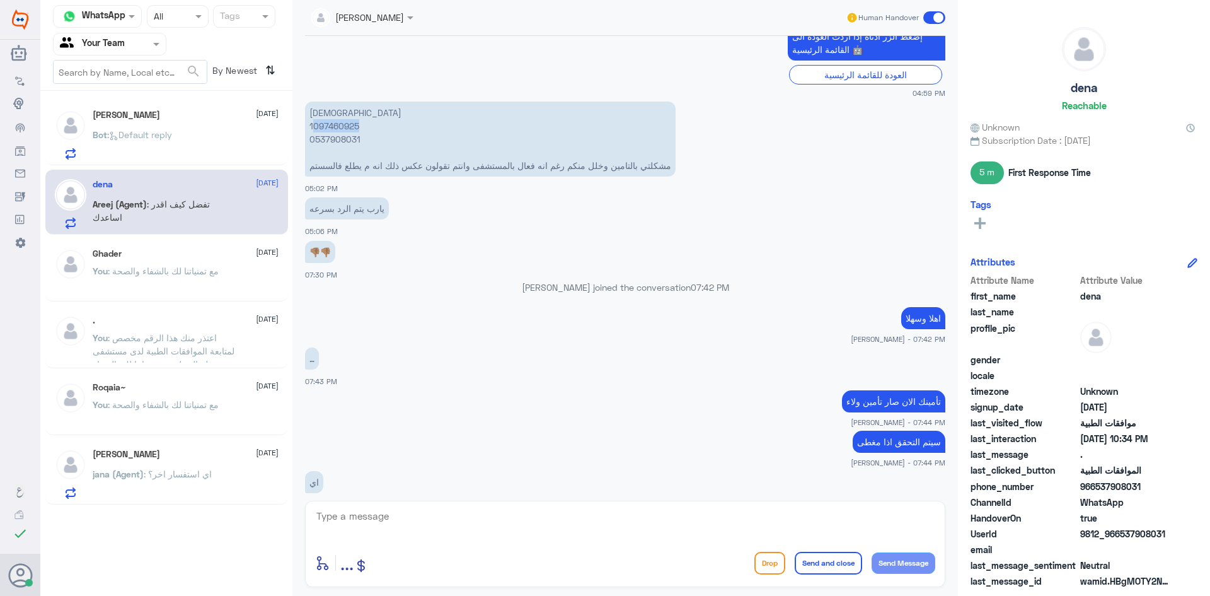
click at [395, 128] on p "دينا 1097460925 0537908031 مشكلتي بالتامين وخلل منكم رغم انه فعال بالمستشفى وان…" at bounding box center [490, 139] width 371 height 75
drag, startPoint x: 315, startPoint y: 127, endPoint x: 364, endPoint y: 128, distance: 49.8
click at [364, 128] on p "دينا 1097460925 0537908031 مشكلتي بالتامين وخلل منكم رغم انه فعال بالمستشفى وان…" at bounding box center [490, 139] width 371 height 75
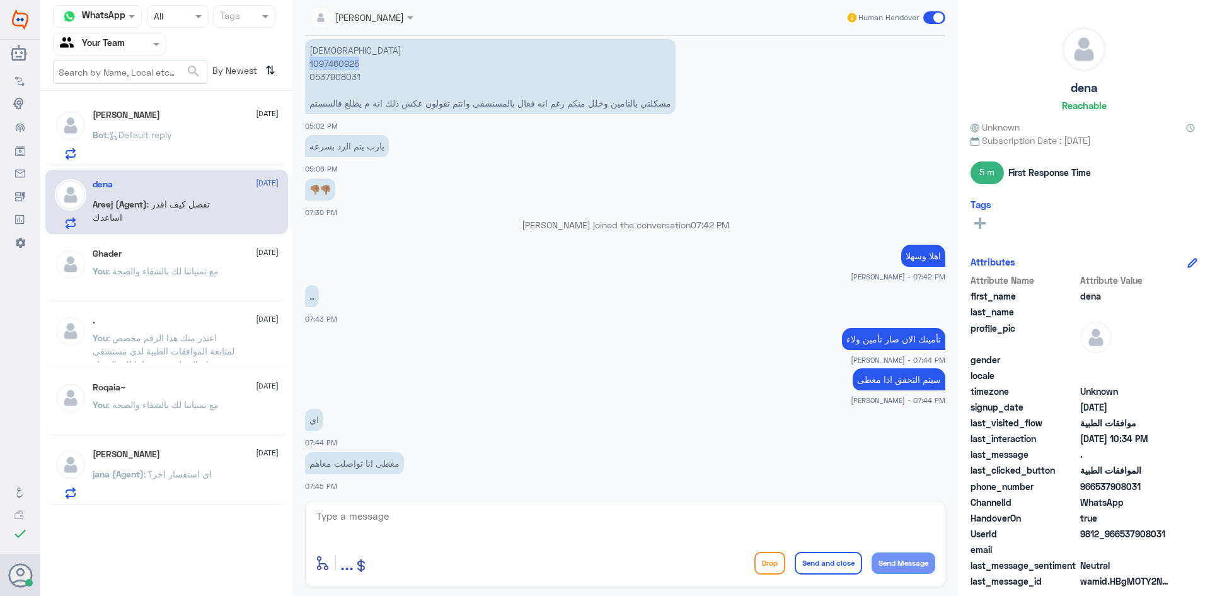
scroll to position [612, 0]
click at [161, 142] on p "Bot : Default reply" at bounding box center [132, 144] width 79 height 32
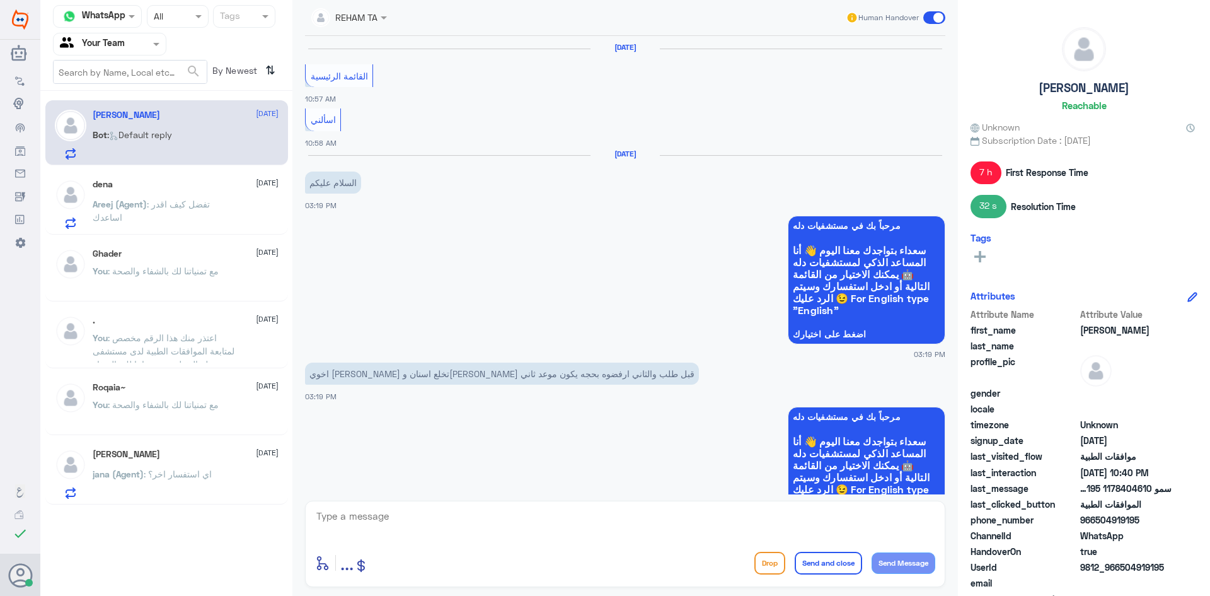
scroll to position [1280, 0]
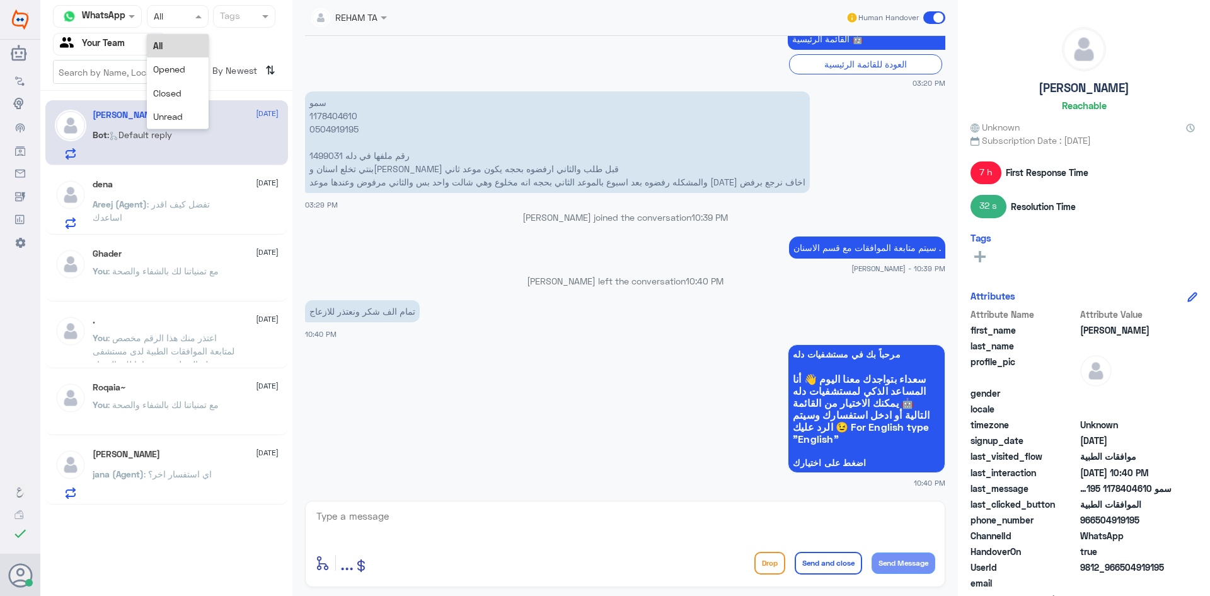
click at [178, 24] on div "Status × All" at bounding box center [178, 16] width 62 height 23
click at [183, 116] on div "Unread" at bounding box center [178, 116] width 62 height 23
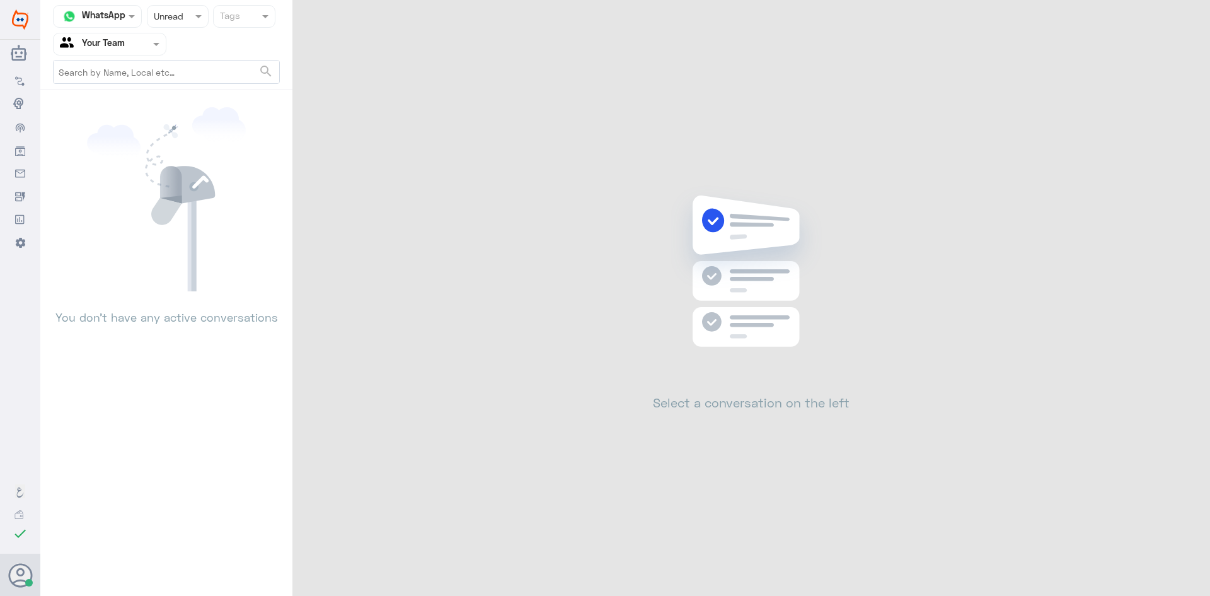
click at [178, 23] on div at bounding box center [178, 16] width 61 height 15
click at [184, 88] on div "Closed" at bounding box center [178, 92] width 62 height 23
click at [182, 13] on div at bounding box center [178, 16] width 61 height 15
click at [128, 50] on input "text" at bounding box center [94, 44] width 69 height 15
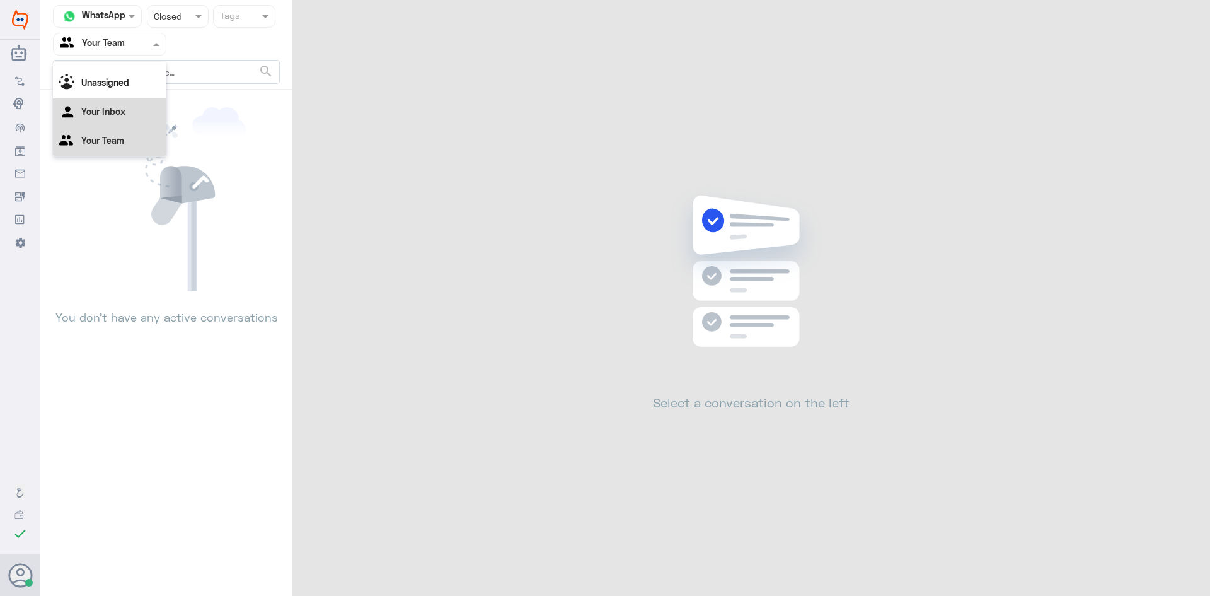
click at [129, 110] on div "Your Inbox" at bounding box center [109, 112] width 113 height 29
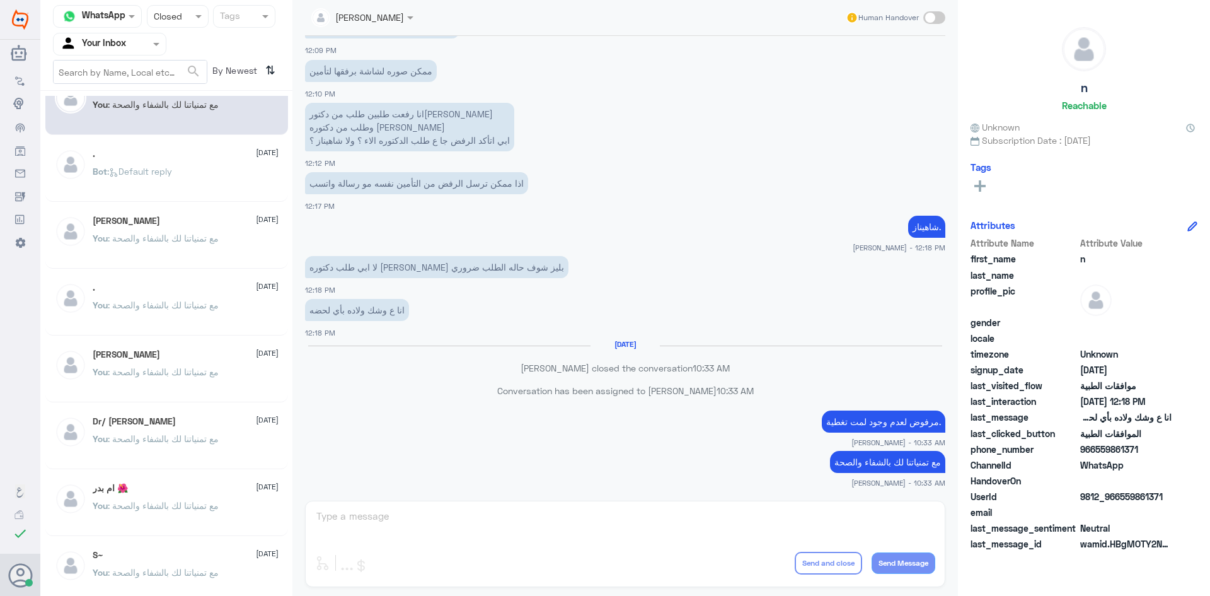
scroll to position [0, 0]
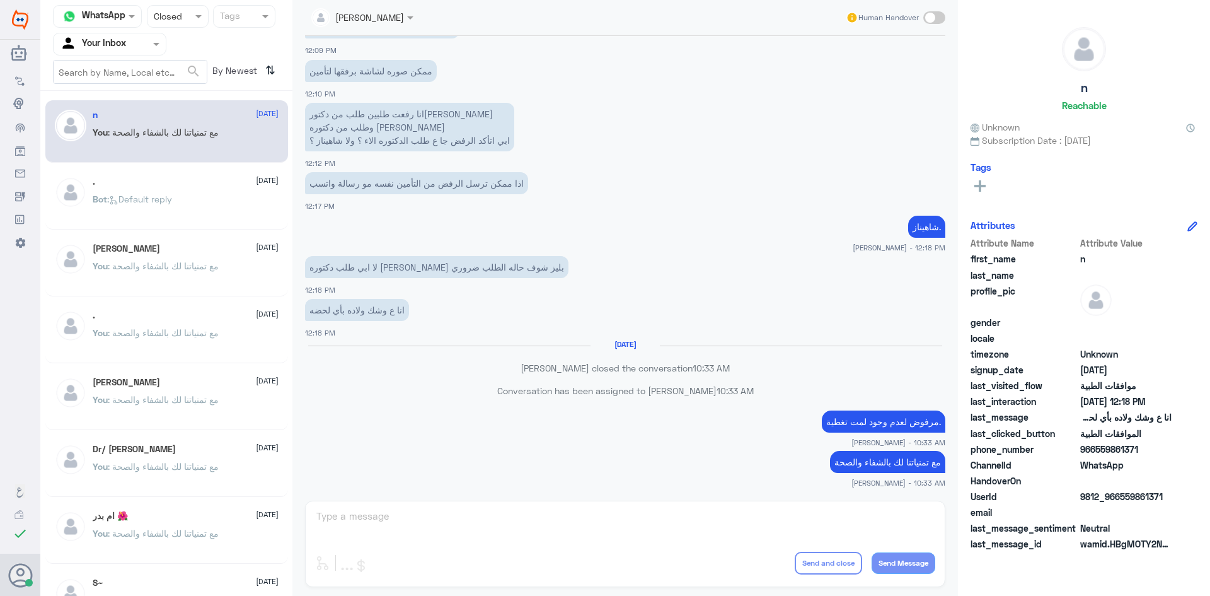
click at [155, 17] on input "text" at bounding box center [165, 16] width 23 height 15
click at [155, 106] on div "Unread" at bounding box center [178, 116] width 62 height 23
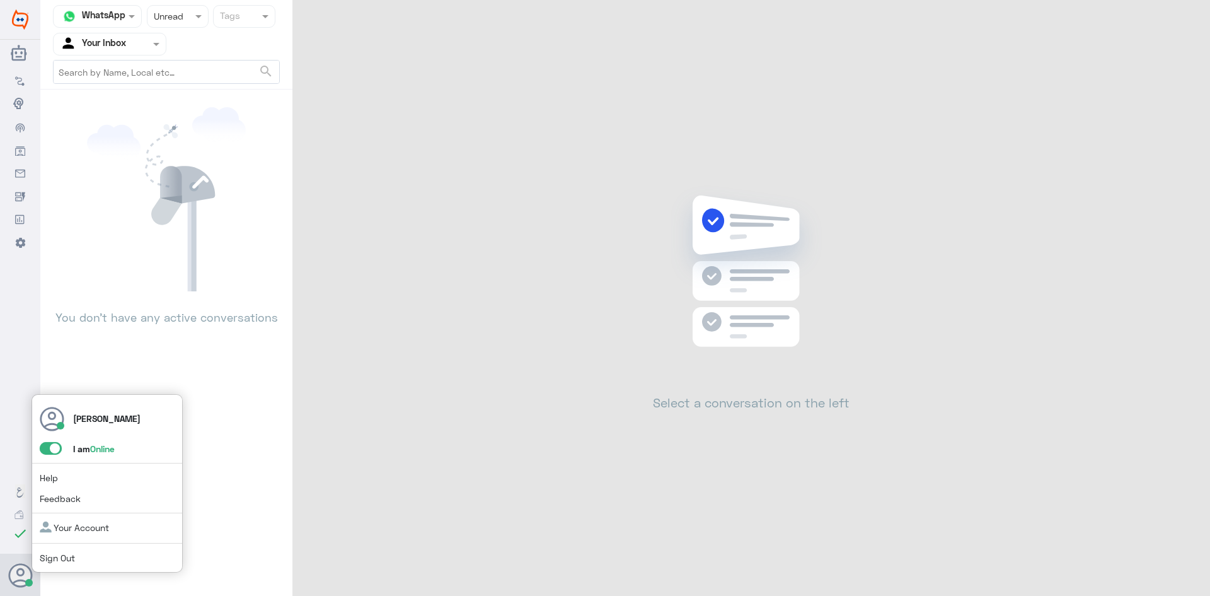
click at [52, 451] on span at bounding box center [51, 448] width 22 height 13
click at [0, 0] on input "checkbox" at bounding box center [0, 0] width 0 height 0
